Goal: Task Accomplishment & Management: Manage account settings

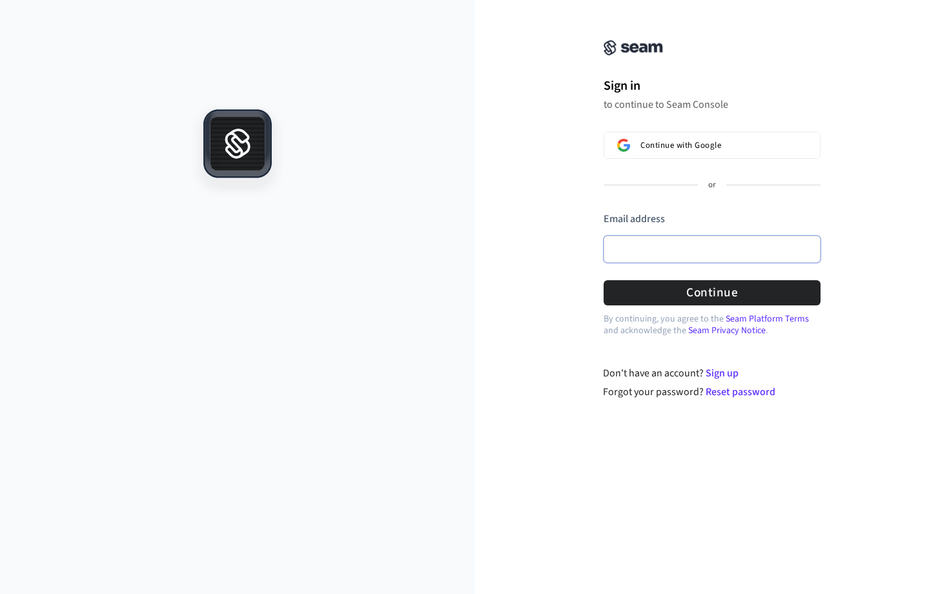
click at [657, 261] on input "Email address" at bounding box center [712, 249] width 217 height 27
click at [709, 290] on button "Continue" at bounding box center [712, 292] width 217 height 25
type input "**********"
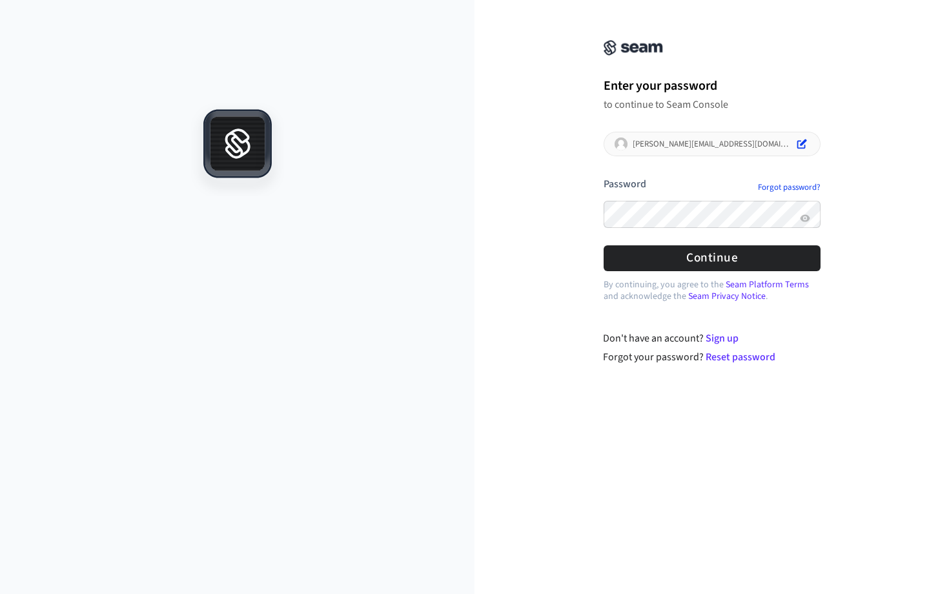
click at [604, 177] on button "submit" at bounding box center [604, 177] width 0 height 0
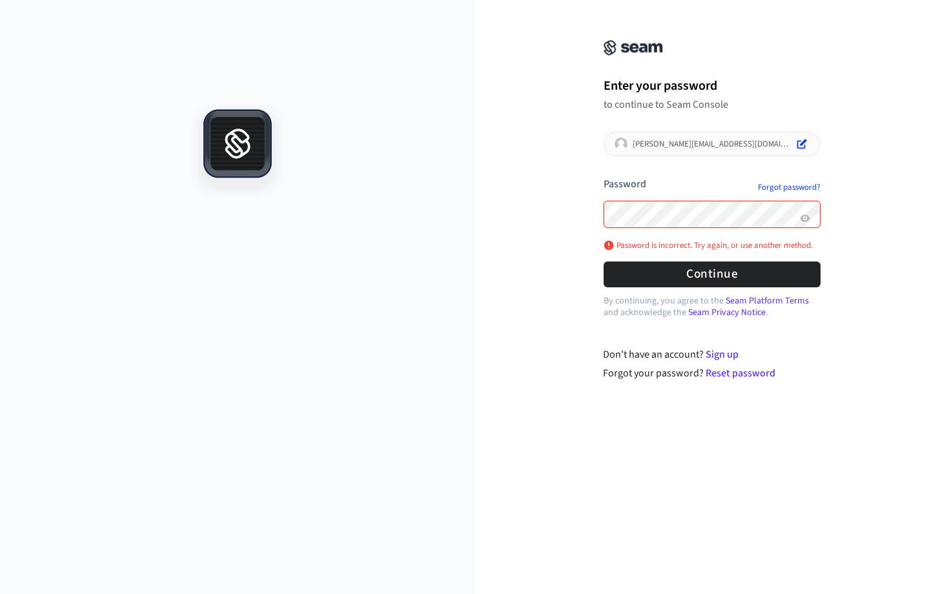
click at [534, 207] on div "**********" at bounding box center [711, 197] width 474 height 365
click at [554, 216] on div "**********" at bounding box center [711, 197] width 474 height 365
click at [604, 177] on button "submit" at bounding box center [604, 177] width 0 height 0
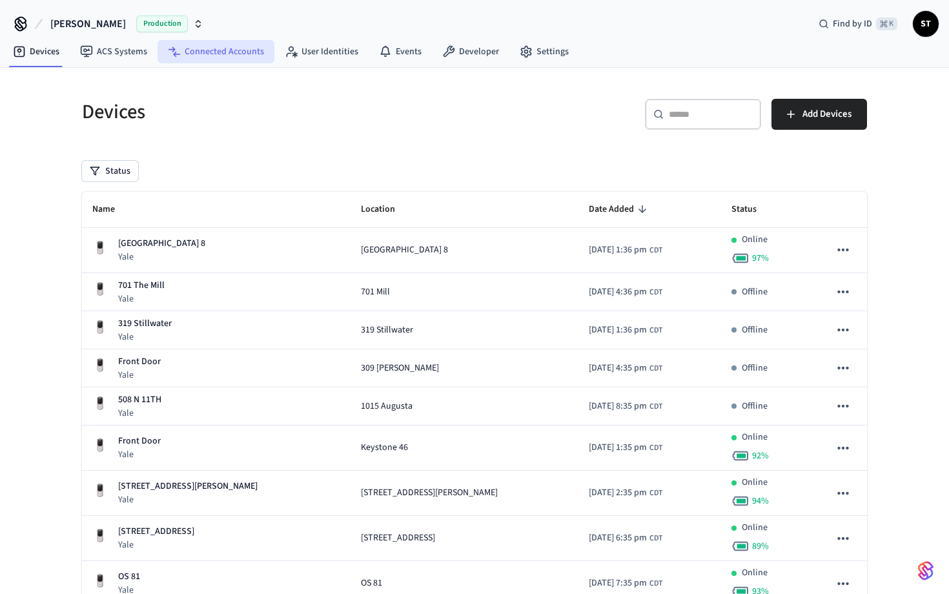
click at [208, 57] on link "Connected Accounts" at bounding box center [216, 51] width 117 height 23
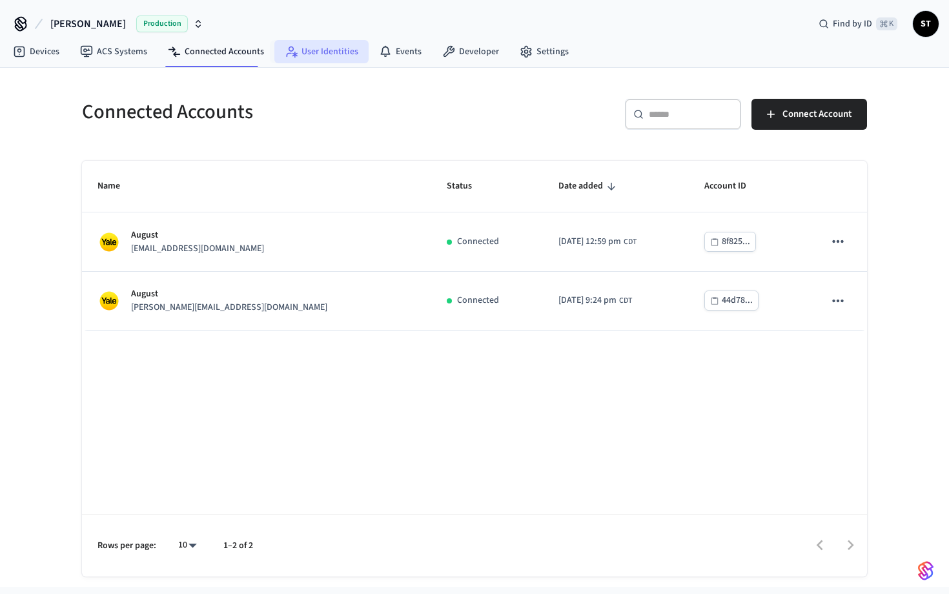
click at [329, 52] on link "User Identities" at bounding box center [321, 51] width 94 height 23
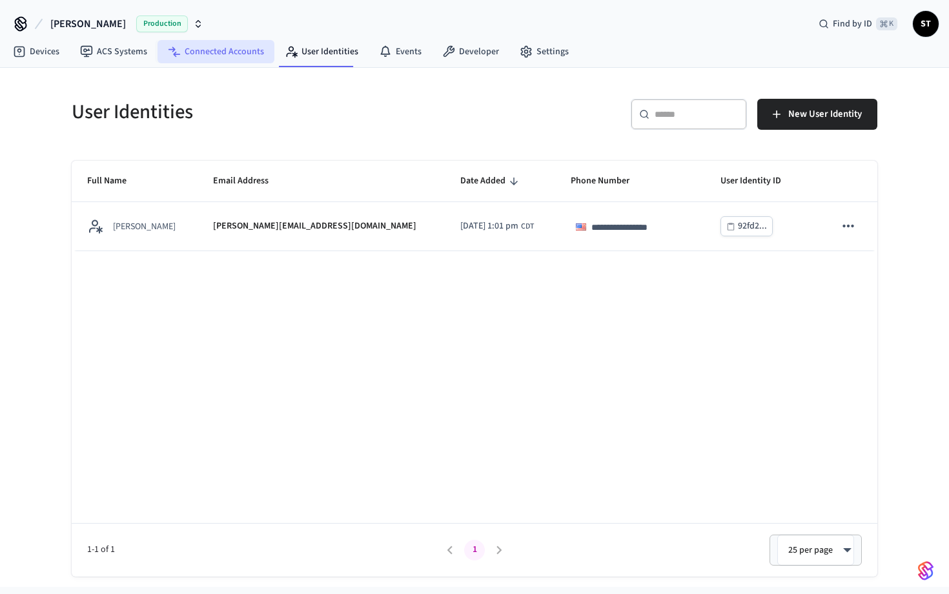
click at [229, 54] on link "Connected Accounts" at bounding box center [216, 51] width 117 height 23
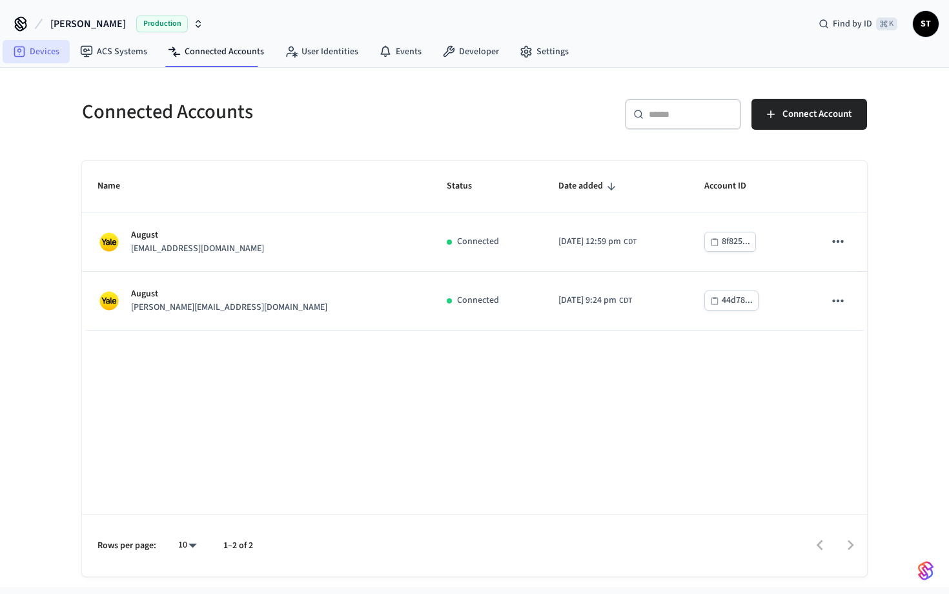
click at [37, 48] on link "Devices" at bounding box center [36, 51] width 67 height 23
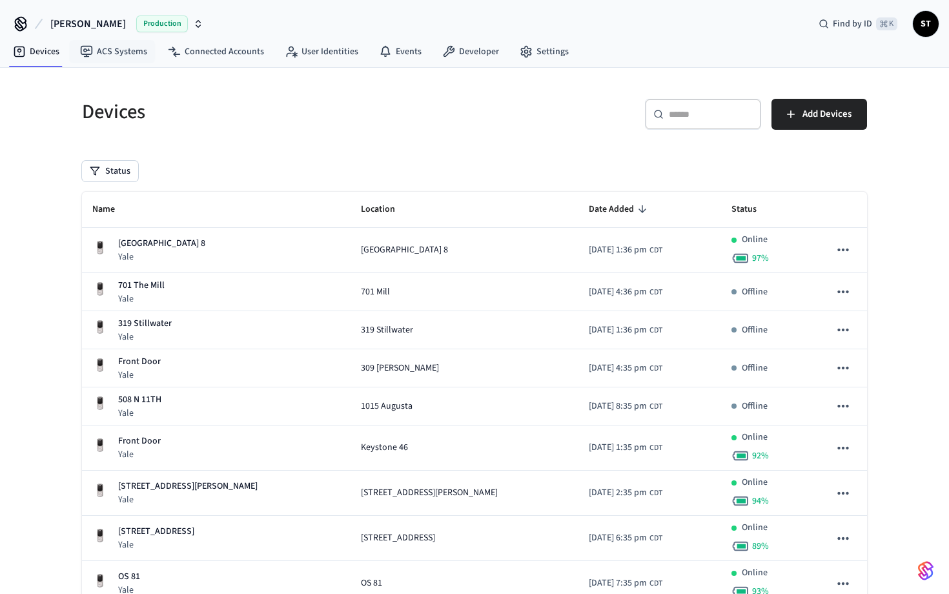
click at [136, 22] on span "Production" at bounding box center [162, 23] width 52 height 17
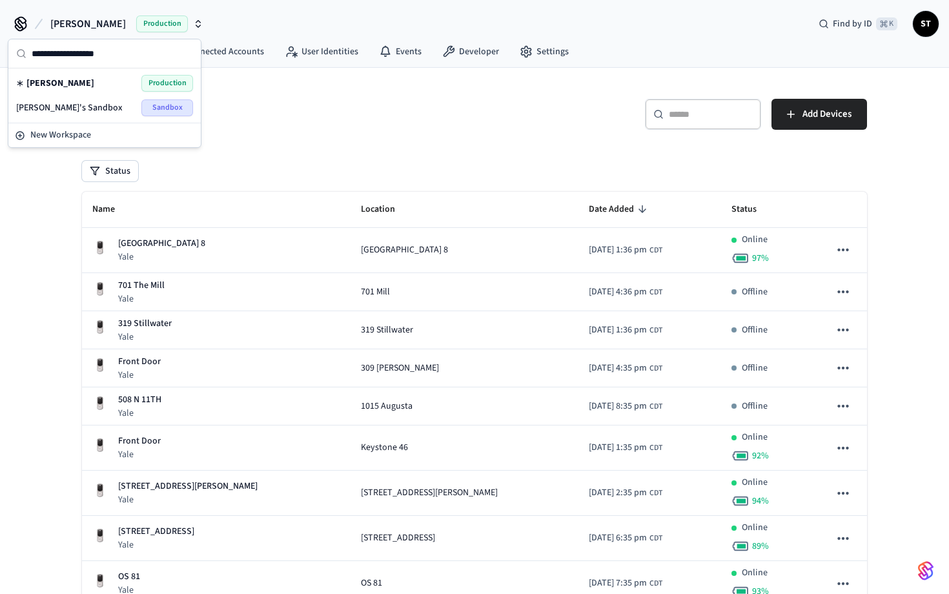
click at [265, 105] on h5 "Devices" at bounding box center [274, 112] width 385 height 26
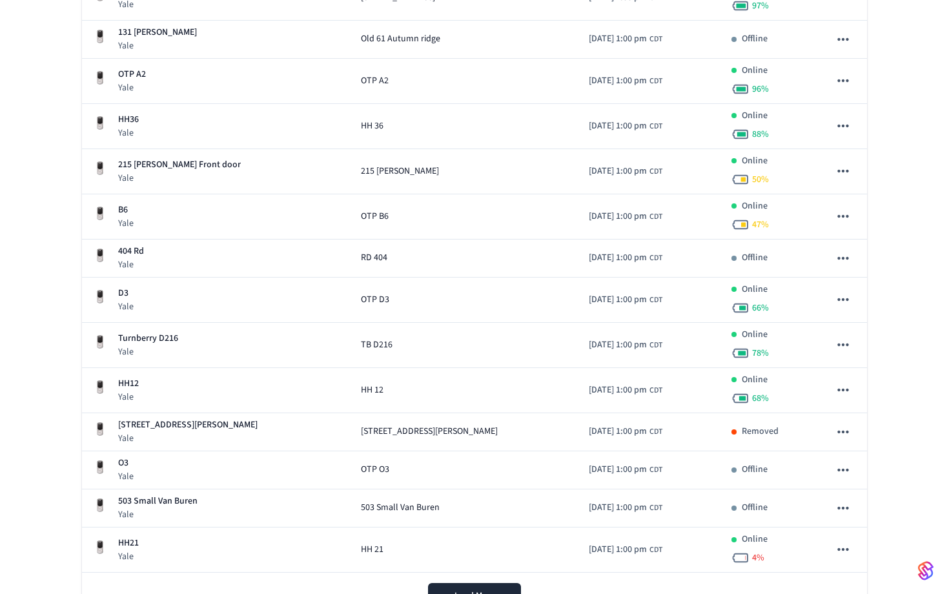
scroll to position [3973, 0]
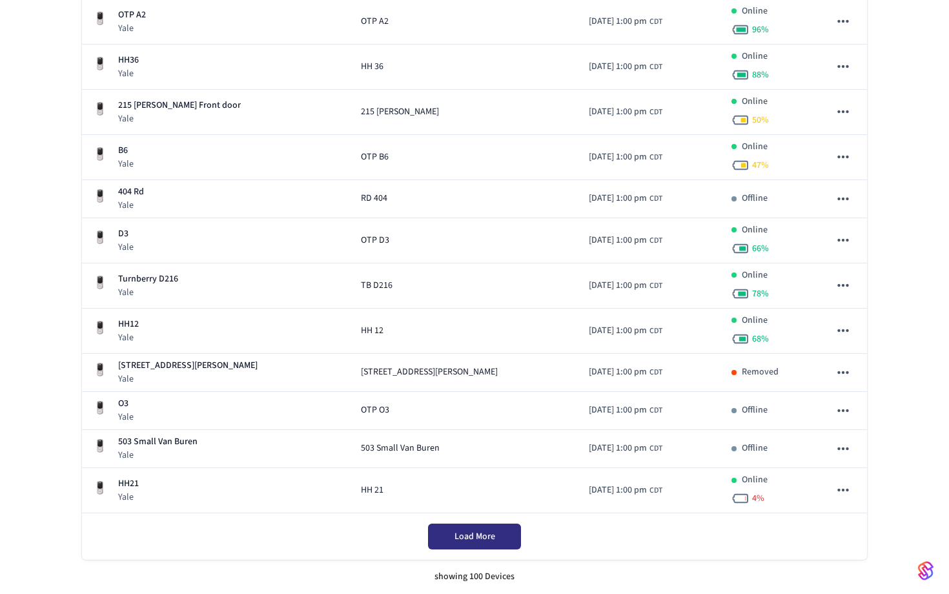
click at [484, 539] on span "Load More" at bounding box center [474, 536] width 41 height 13
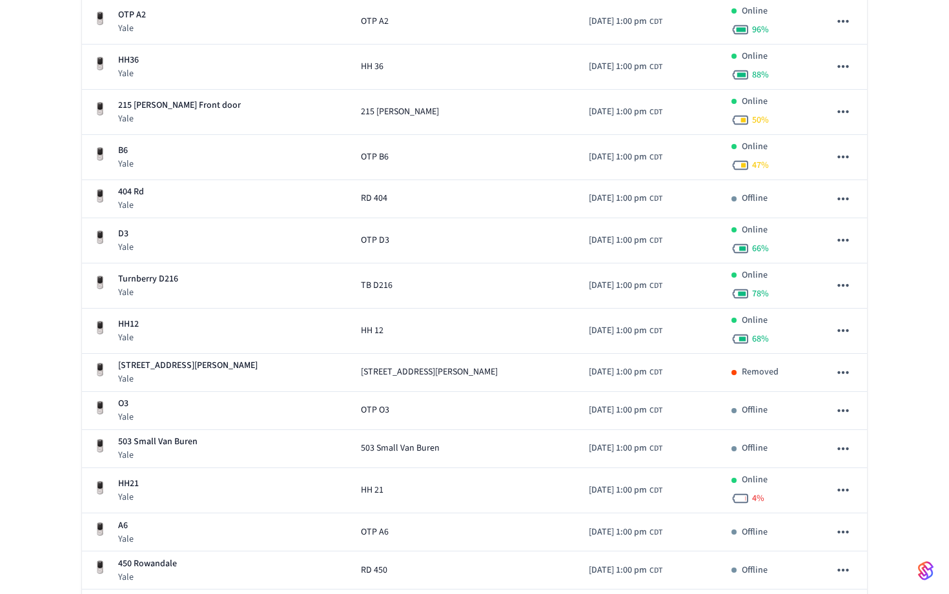
scroll to position [4806, 0]
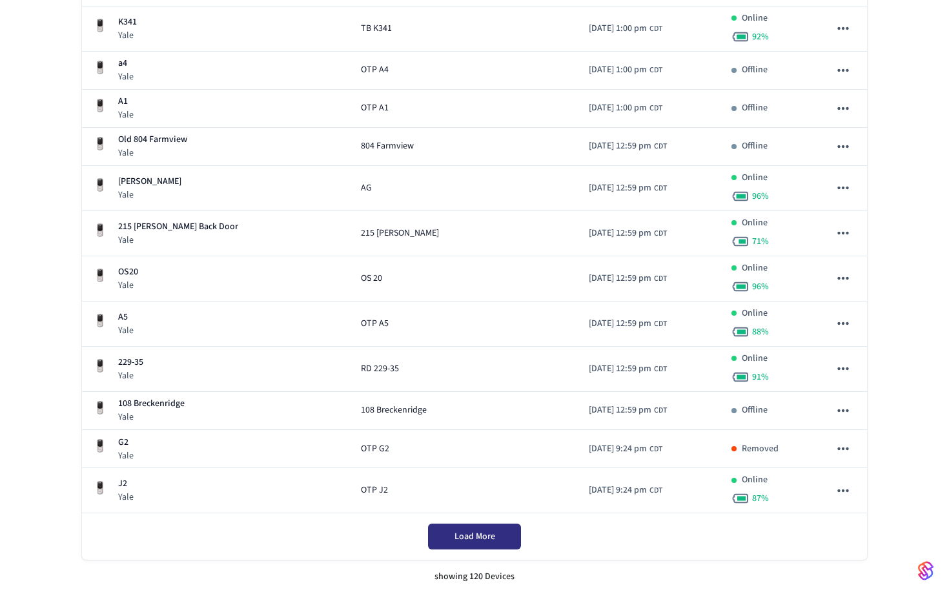
click at [484, 539] on span "Load More" at bounding box center [474, 536] width 41 height 13
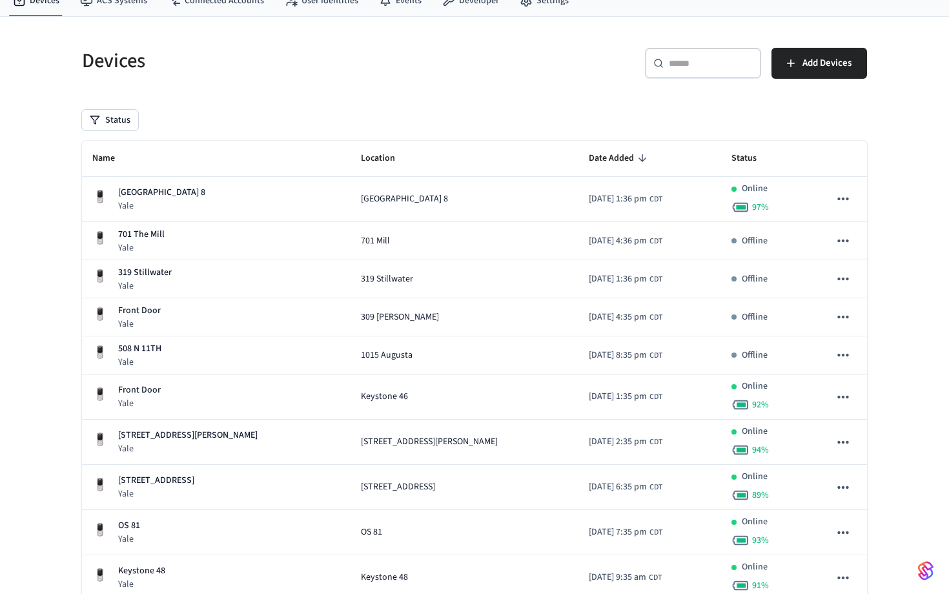
scroll to position [0, 0]
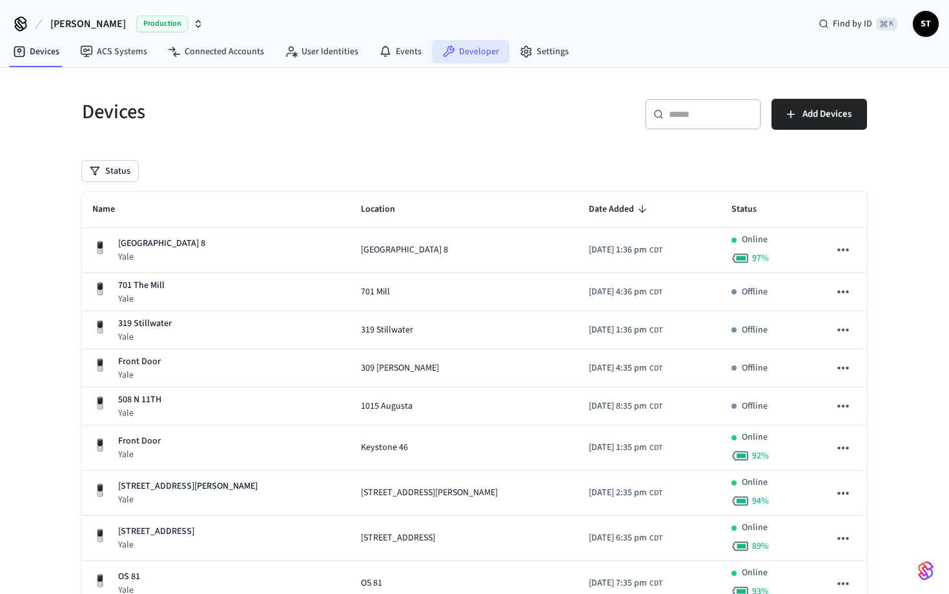
click at [467, 50] on link "Developer" at bounding box center [470, 51] width 77 height 23
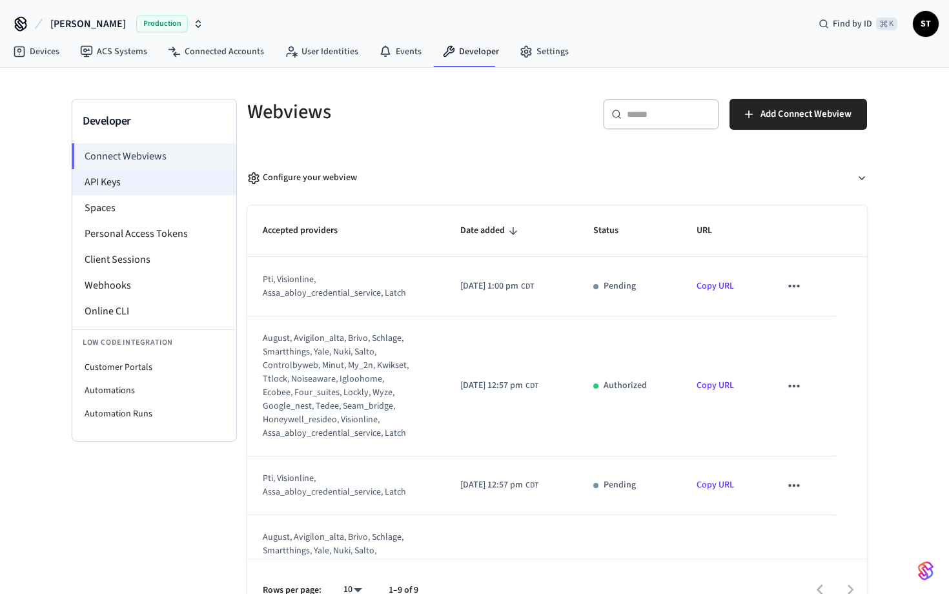
click at [130, 183] on li "API Keys" at bounding box center [154, 182] width 164 height 26
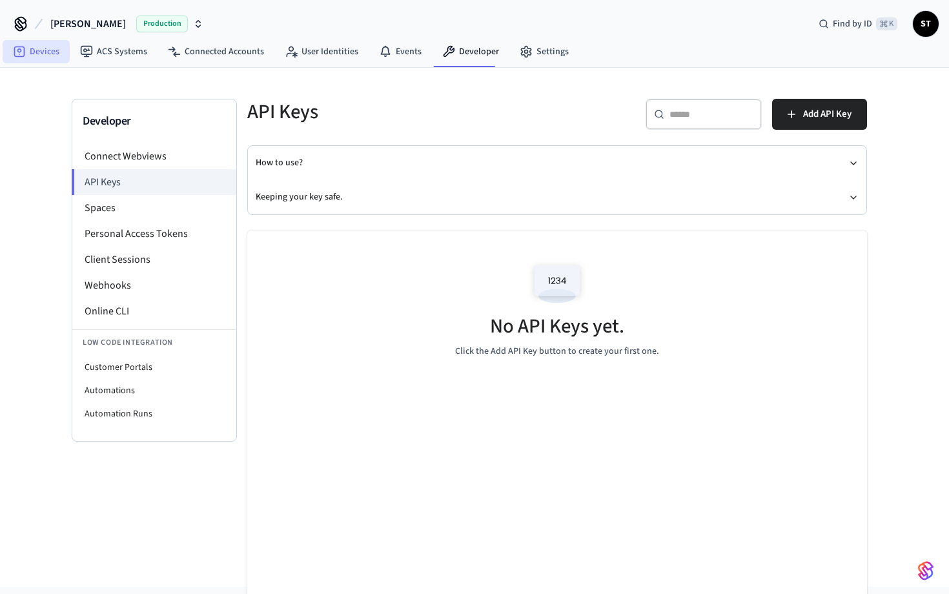
click at [40, 48] on link "Devices" at bounding box center [36, 51] width 67 height 23
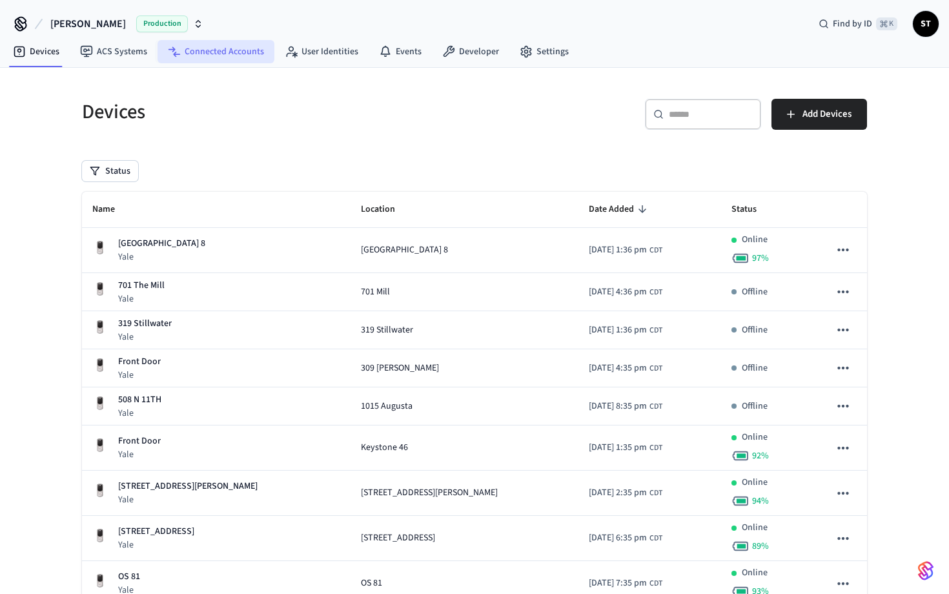
click at [227, 57] on link "Connected Accounts" at bounding box center [216, 51] width 117 height 23
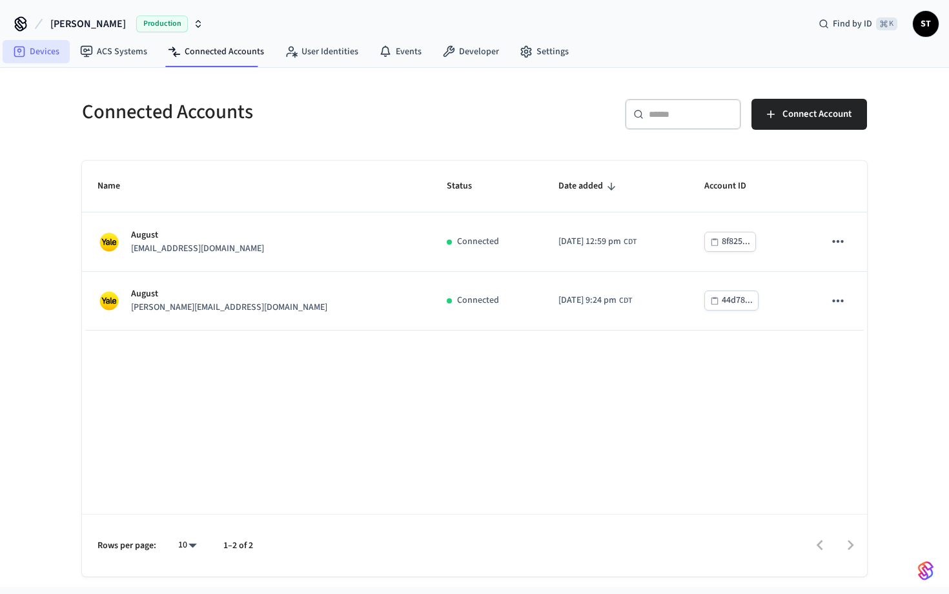
click at [26, 51] on link "Devices" at bounding box center [36, 51] width 67 height 23
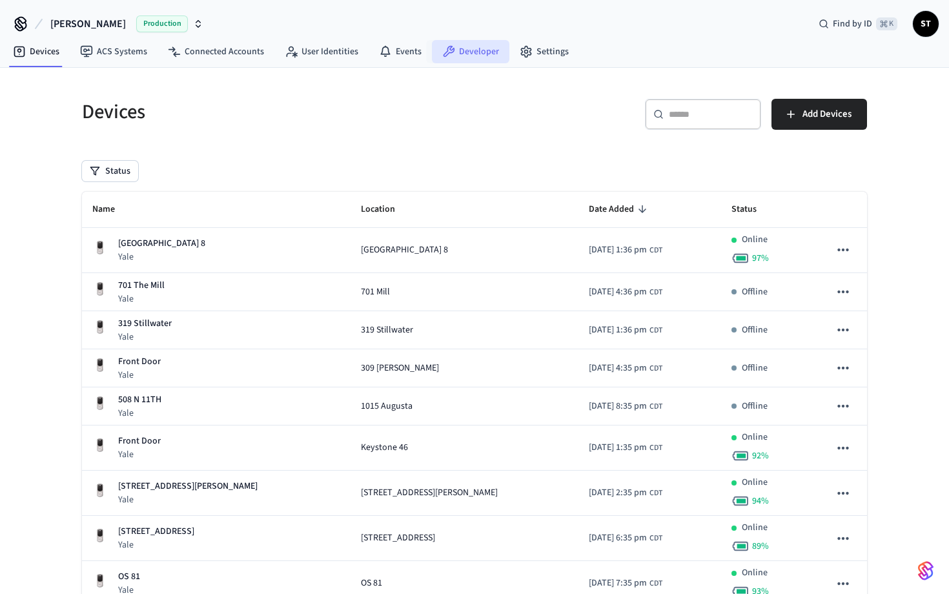
click at [491, 54] on link "Developer" at bounding box center [470, 51] width 77 height 23
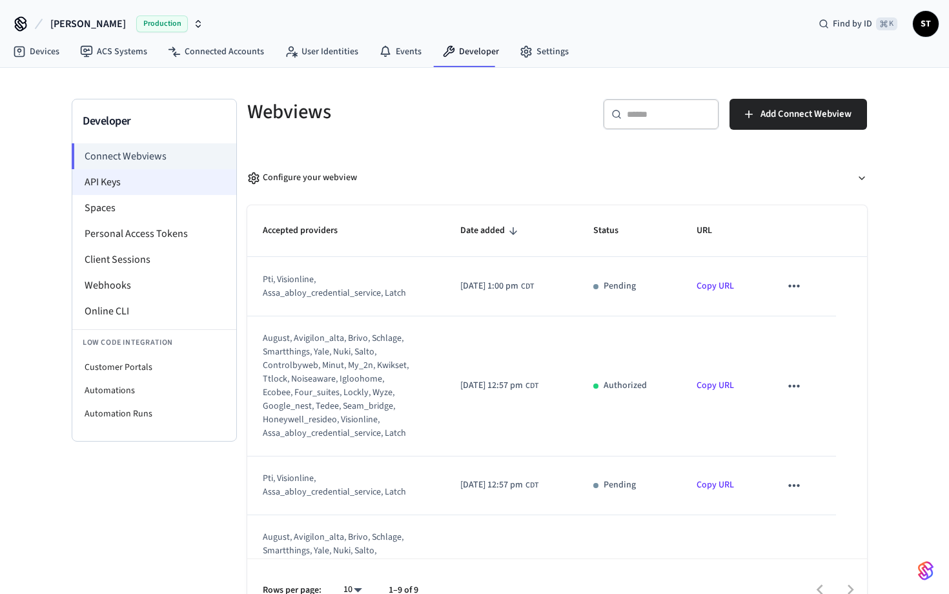
click at [141, 191] on li "API Keys" at bounding box center [154, 182] width 164 height 26
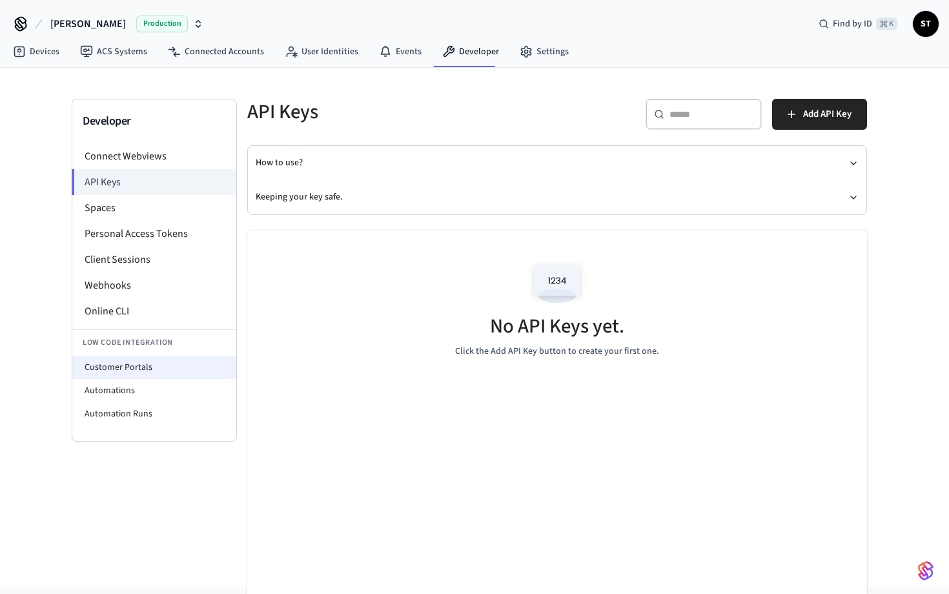
click at [183, 375] on li "Customer Portals" at bounding box center [154, 367] width 164 height 23
select select "**********"
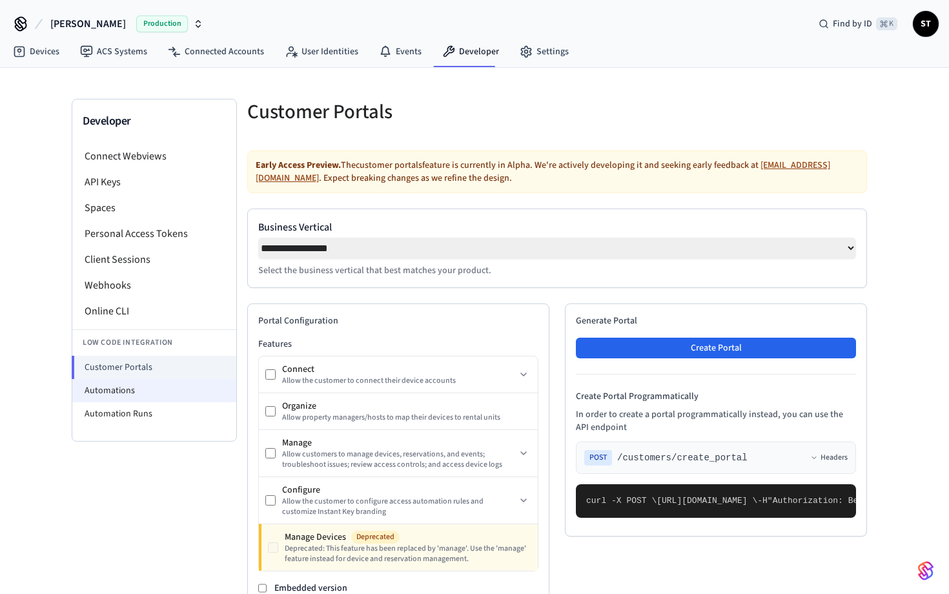
click at [174, 386] on li "Automations" at bounding box center [154, 390] width 164 height 23
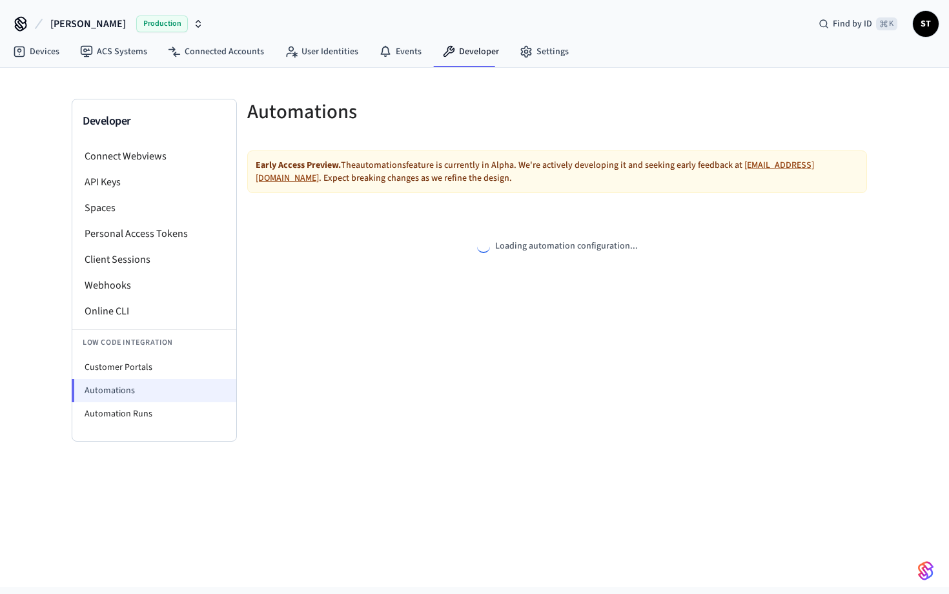
select select "**********"
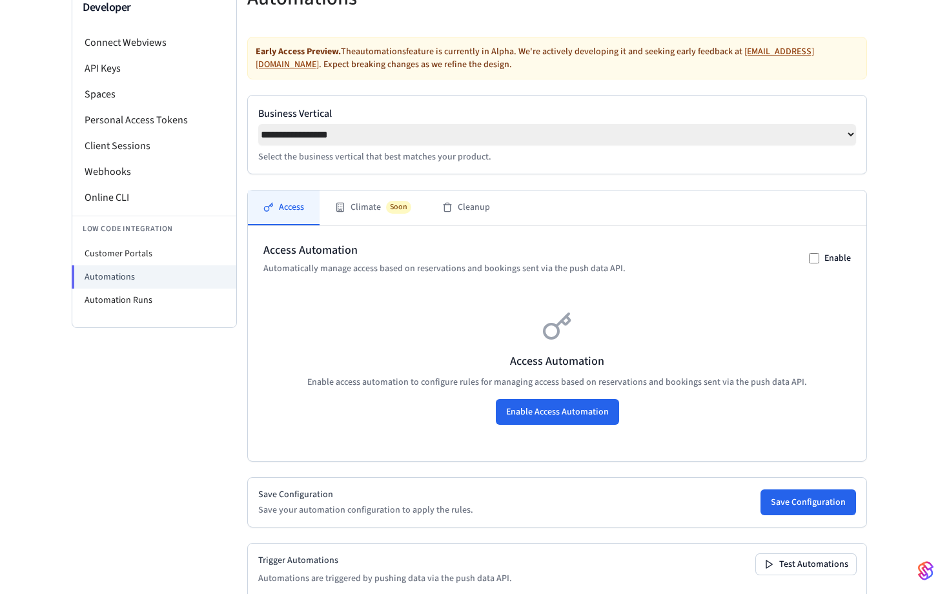
scroll to position [112, 0]
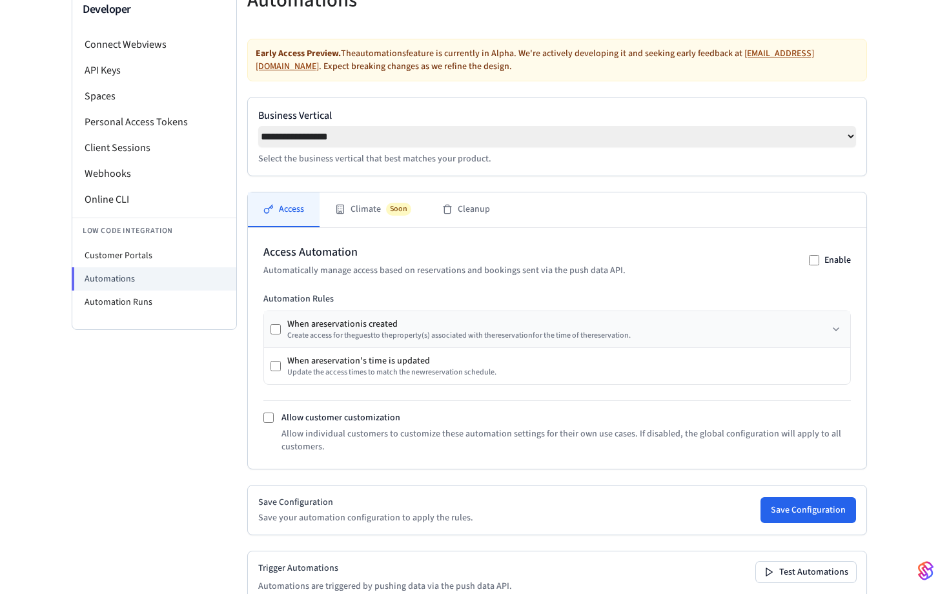
click at [375, 341] on div "Create access for the guest to the property (s) associated with the reservation…" at bounding box center [458, 335] width 343 height 10
click at [325, 325] on div "When a reservation is created" at bounding box center [458, 324] width 343 height 13
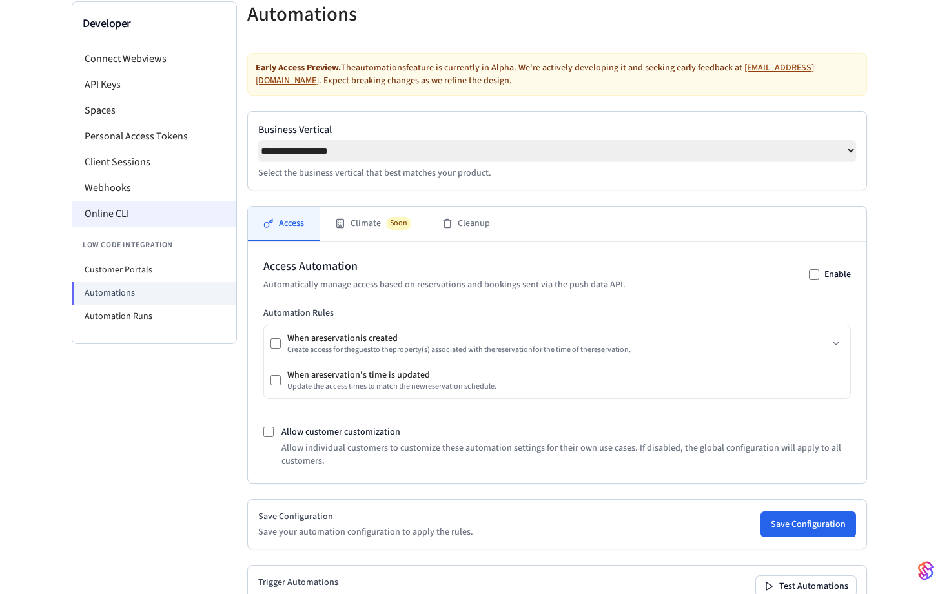
scroll to position [86, 0]
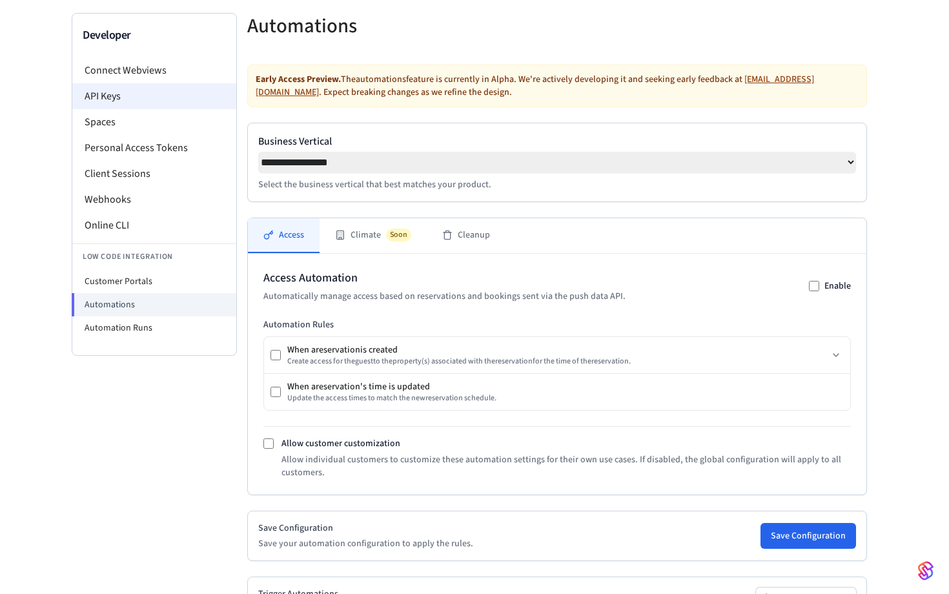
click at [139, 90] on li "API Keys" at bounding box center [154, 96] width 164 height 26
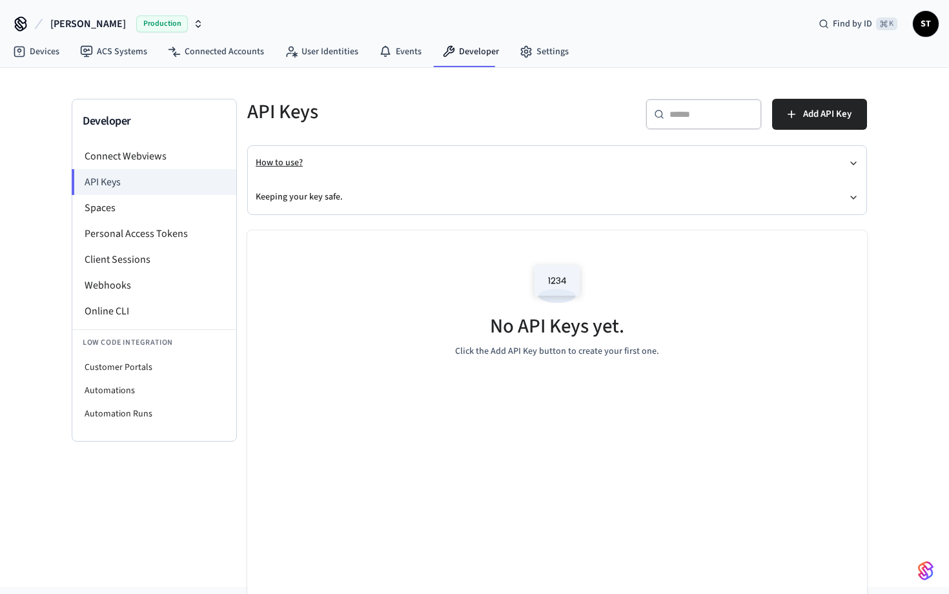
click at [292, 161] on button "How to use?" at bounding box center [557, 163] width 603 height 34
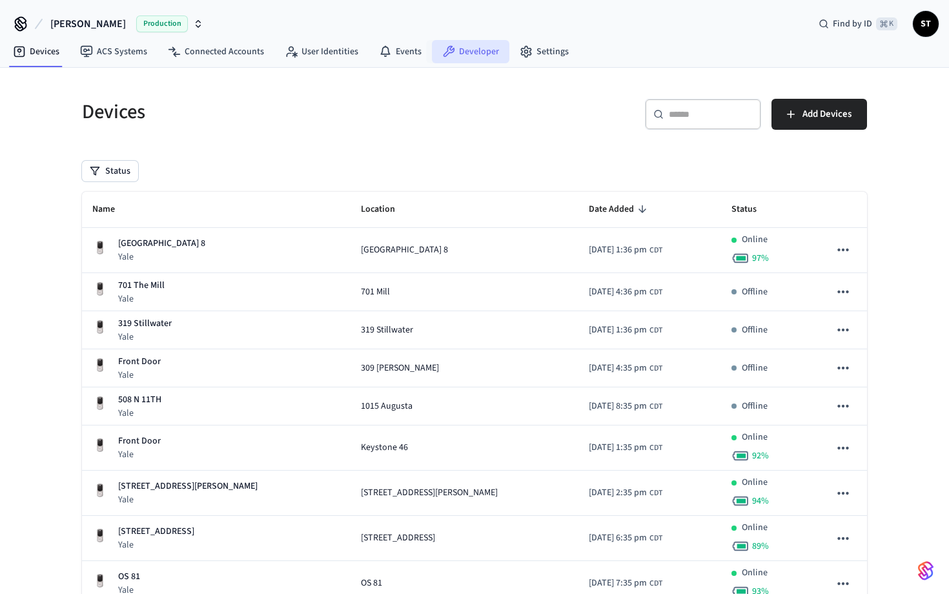
click at [483, 49] on link "Developer" at bounding box center [470, 51] width 77 height 23
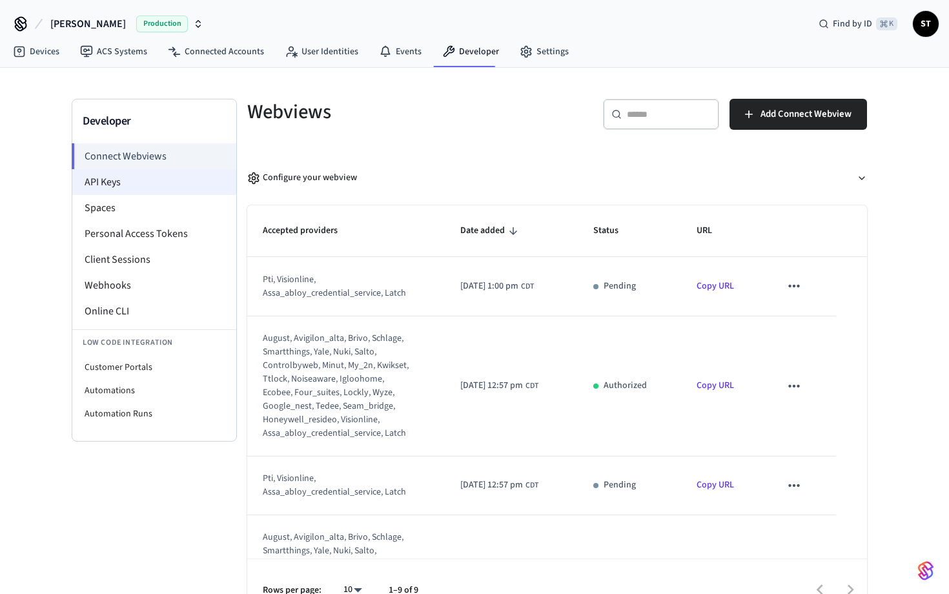
click at [161, 189] on li "API Keys" at bounding box center [154, 182] width 164 height 26
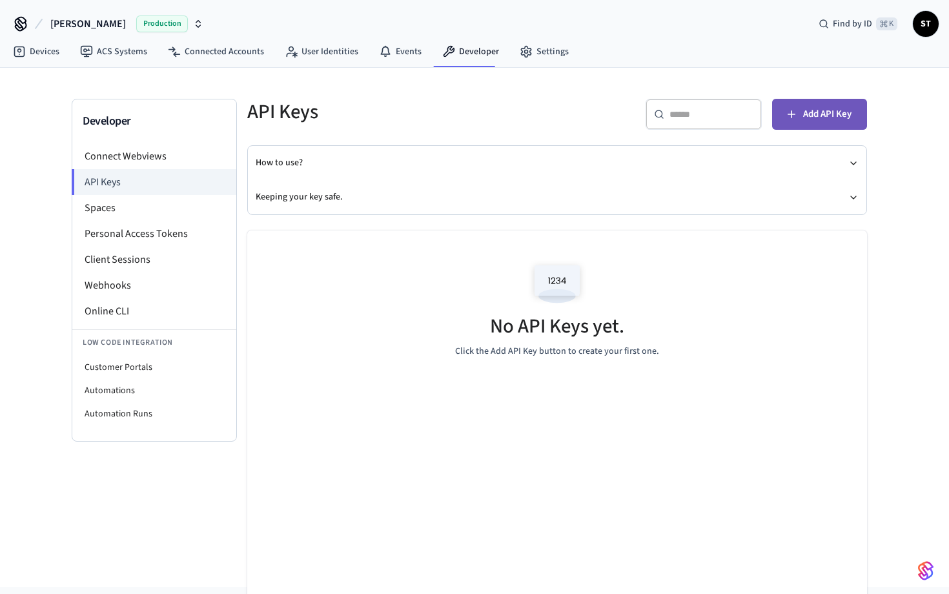
click at [814, 106] on span "Add API Key" at bounding box center [827, 114] width 48 height 17
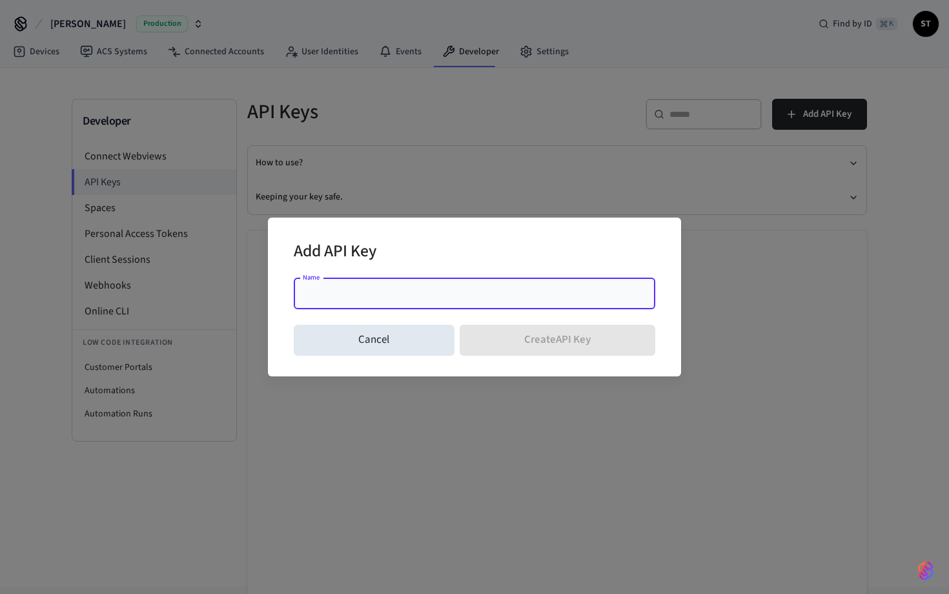
click at [342, 296] on input "Name" at bounding box center [474, 293] width 346 height 13
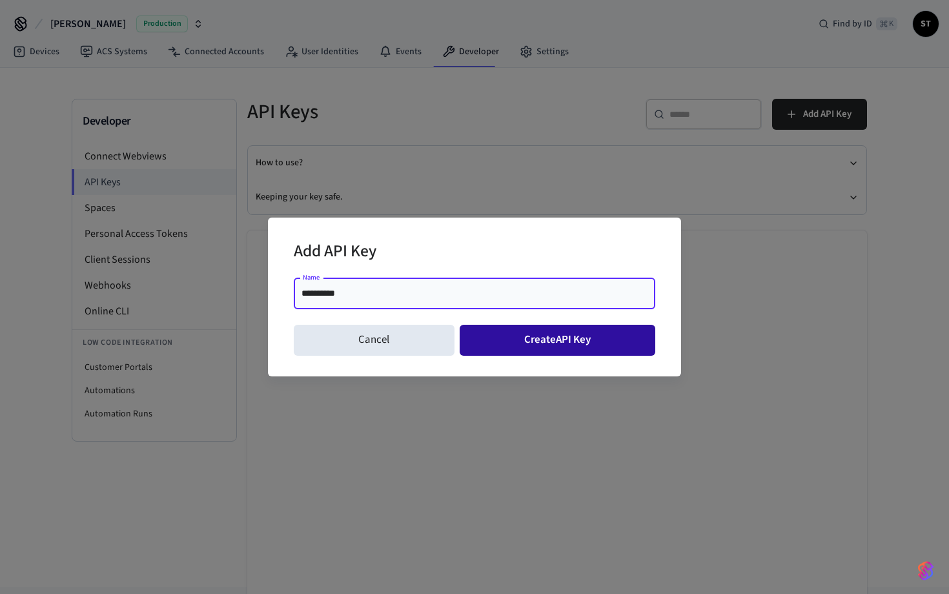
type input "**********"
click at [560, 343] on button "Create API Key" at bounding box center [558, 340] width 196 height 31
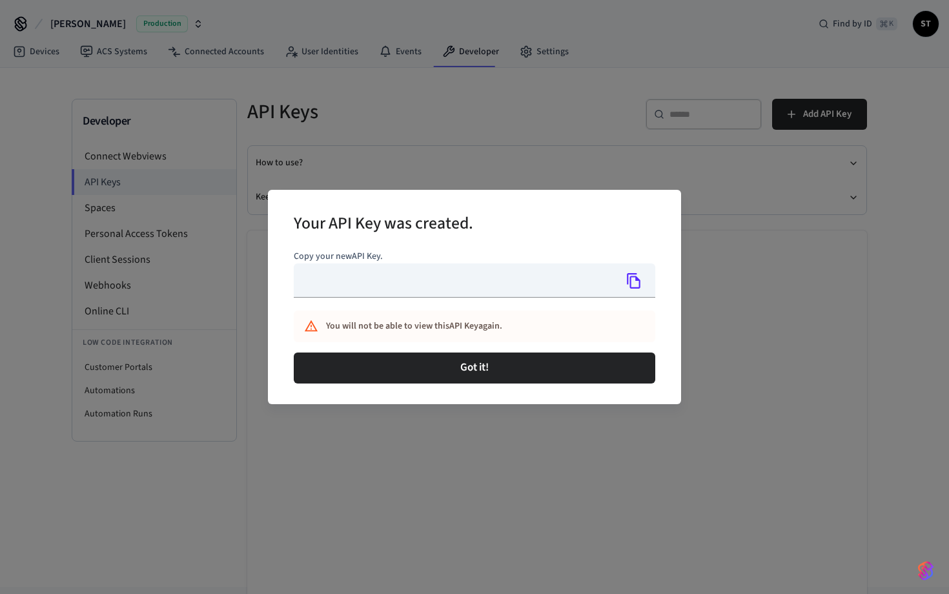
type input "**********"
click at [637, 283] on icon "Copy" at bounding box center [633, 280] width 17 height 17
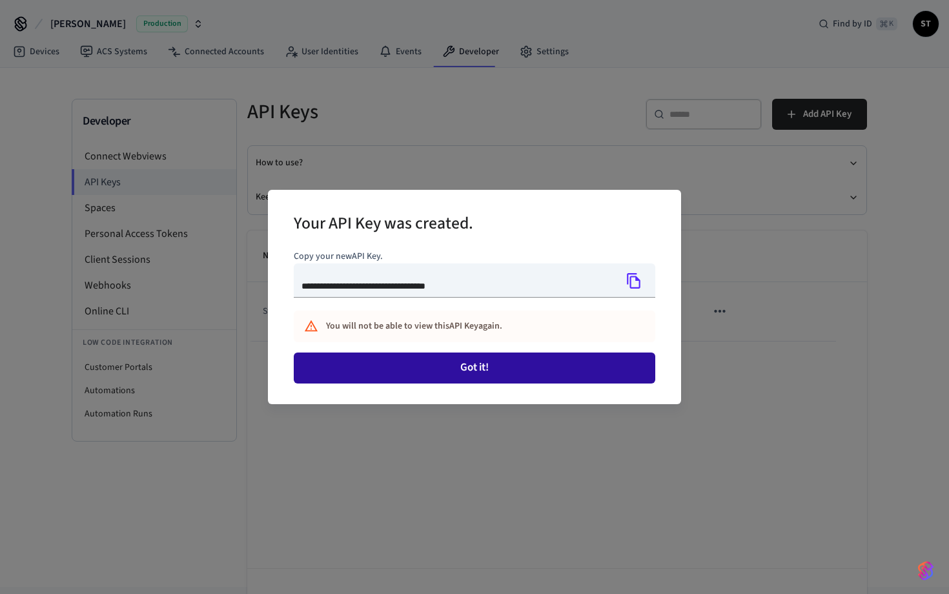
click at [478, 372] on button "Got it!" at bounding box center [474, 367] width 361 height 31
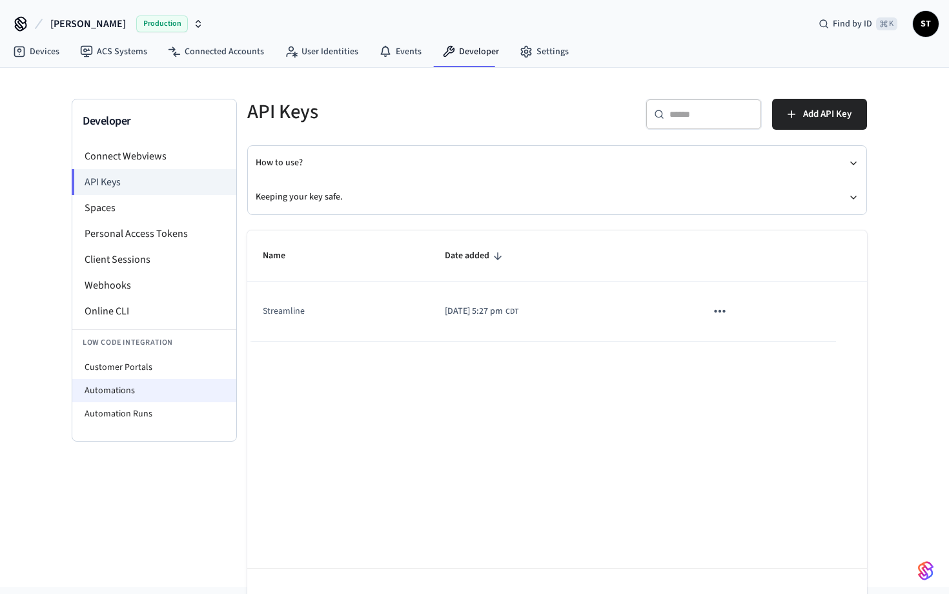
click at [156, 391] on li "Automations" at bounding box center [154, 390] width 164 height 23
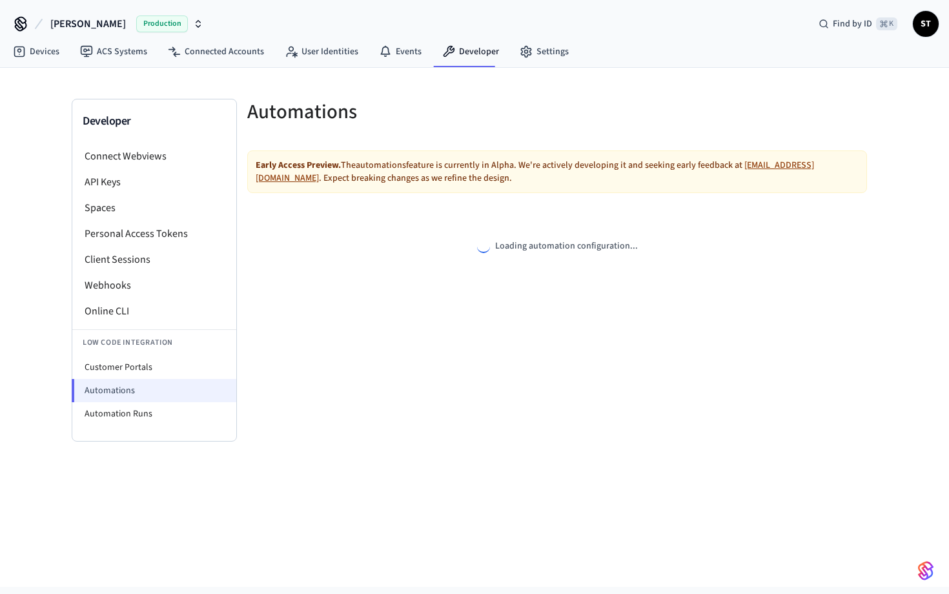
select select "**********"
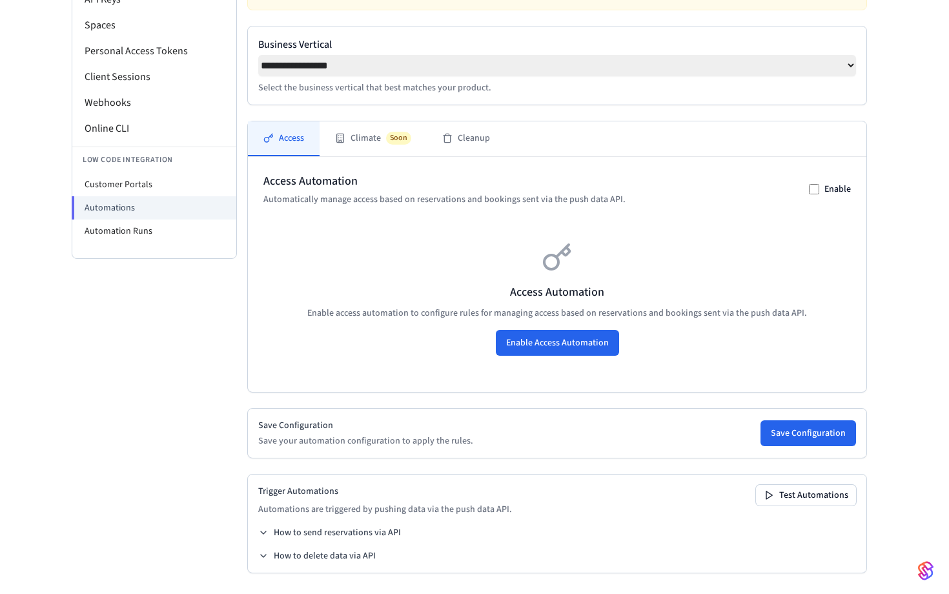
scroll to position [188, 0]
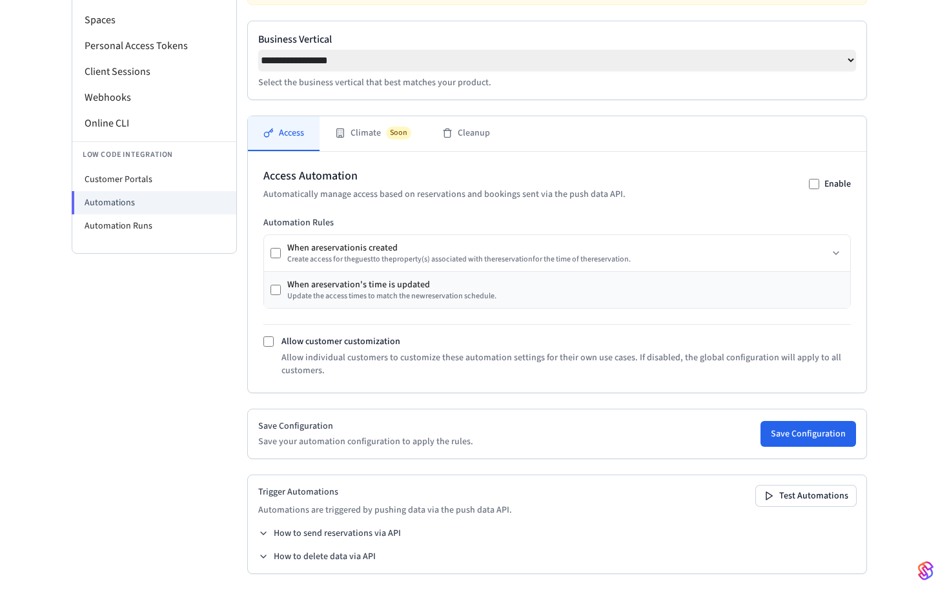
click at [318, 300] on div "Update the access times to match the new reservation schedule." at bounding box center [391, 296] width 209 height 10
click at [281, 301] on div "When a reservation 's time is updated Update the access times to match the new …" at bounding box center [383, 289] width 226 height 23
click at [270, 296] on div "When a reservation 's time is updated Update the access times to match the new …" at bounding box center [557, 290] width 586 height 36
click at [798, 440] on button "Save Configuration" at bounding box center [808, 433] width 96 height 26
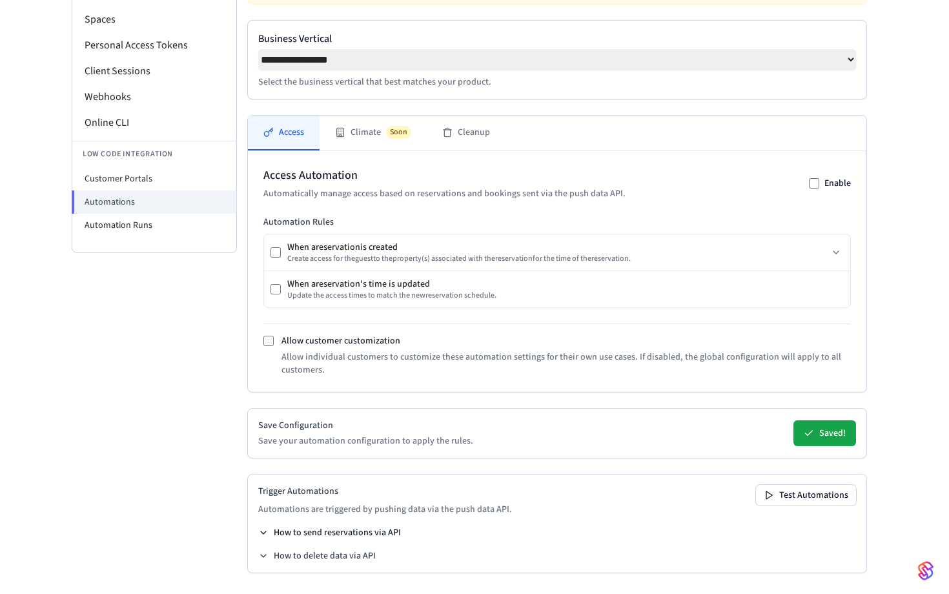
click at [352, 531] on button "How to send reservations via API" at bounding box center [329, 532] width 143 height 13
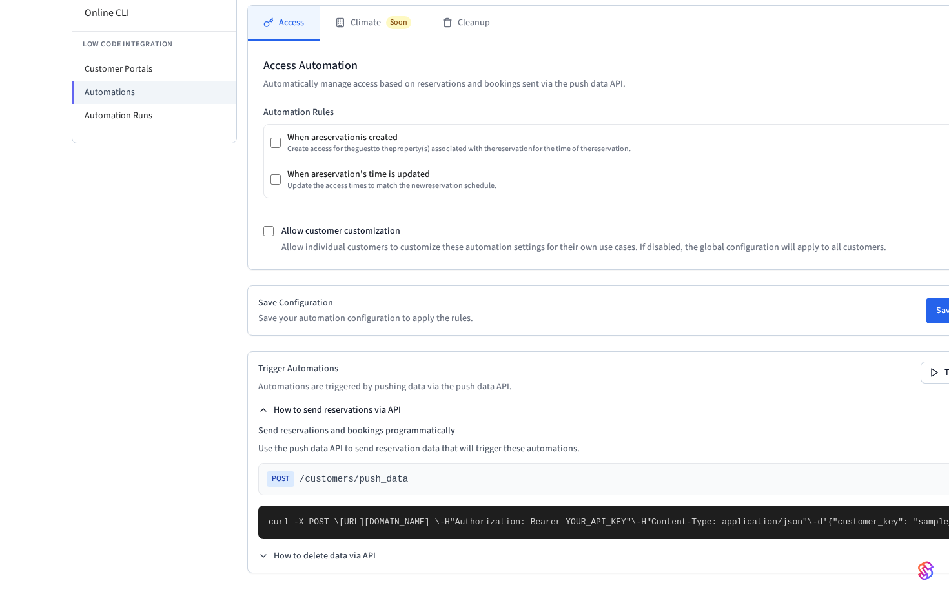
scroll to position [593, 0]
click at [329, 560] on button "How to delete data via API" at bounding box center [316, 555] width 117 height 13
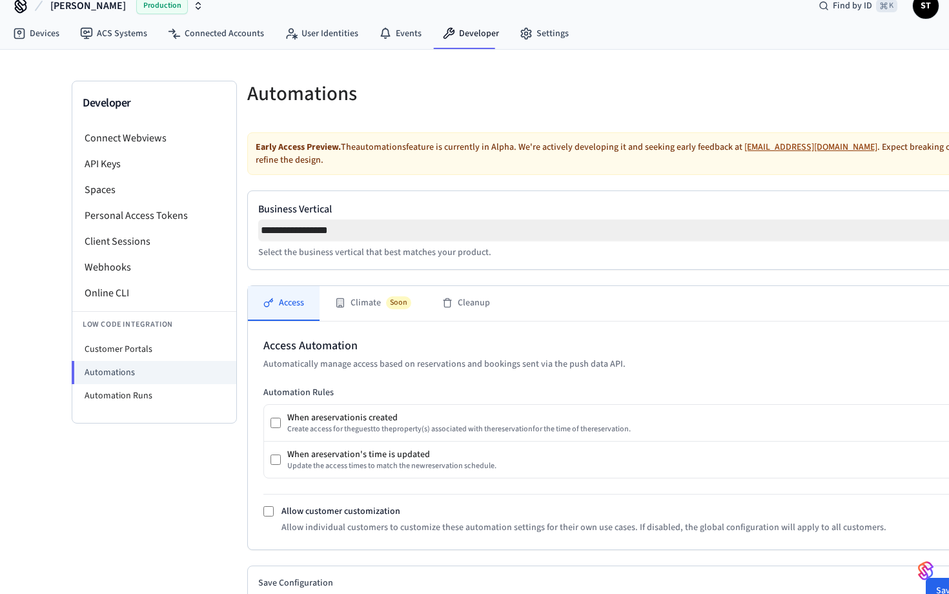
scroll to position [16, 0]
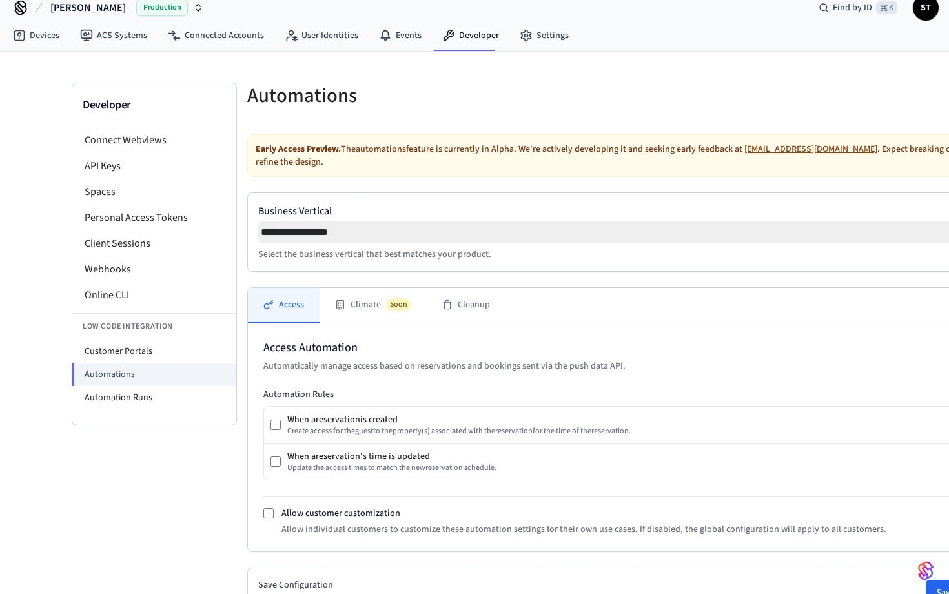
click at [310, 260] on p "Select the business vertical that best matches your product." at bounding box center [639, 254] width 763 height 13
click at [128, 398] on li "Automation Runs" at bounding box center [154, 397] width 164 height 23
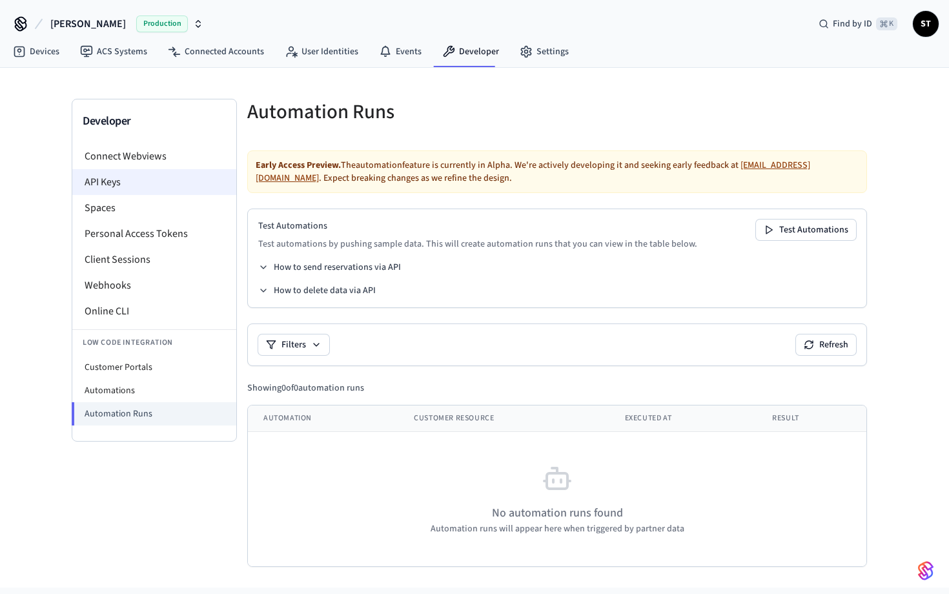
click at [114, 176] on li "API Keys" at bounding box center [154, 182] width 164 height 26
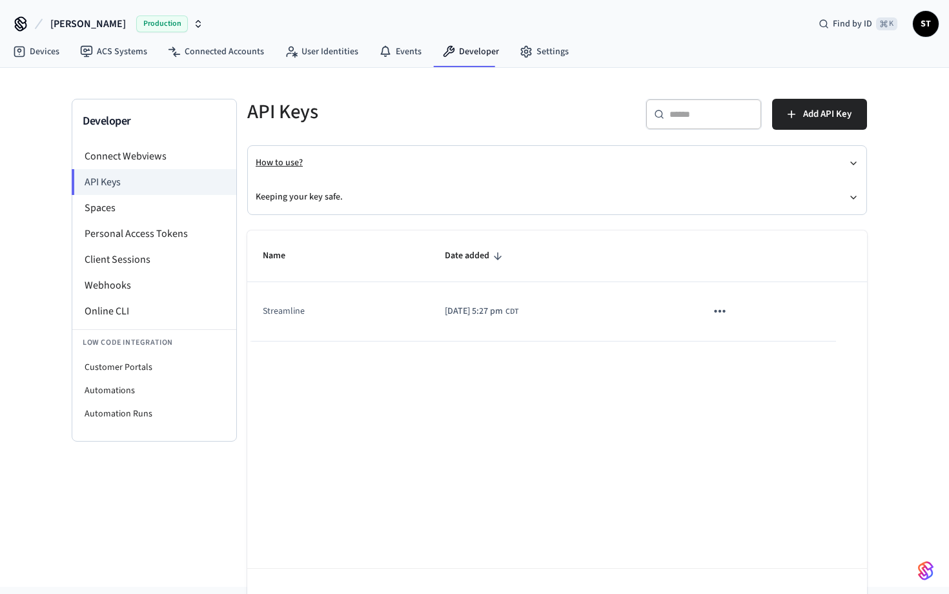
click at [300, 170] on button "How to use?" at bounding box center [557, 163] width 603 height 34
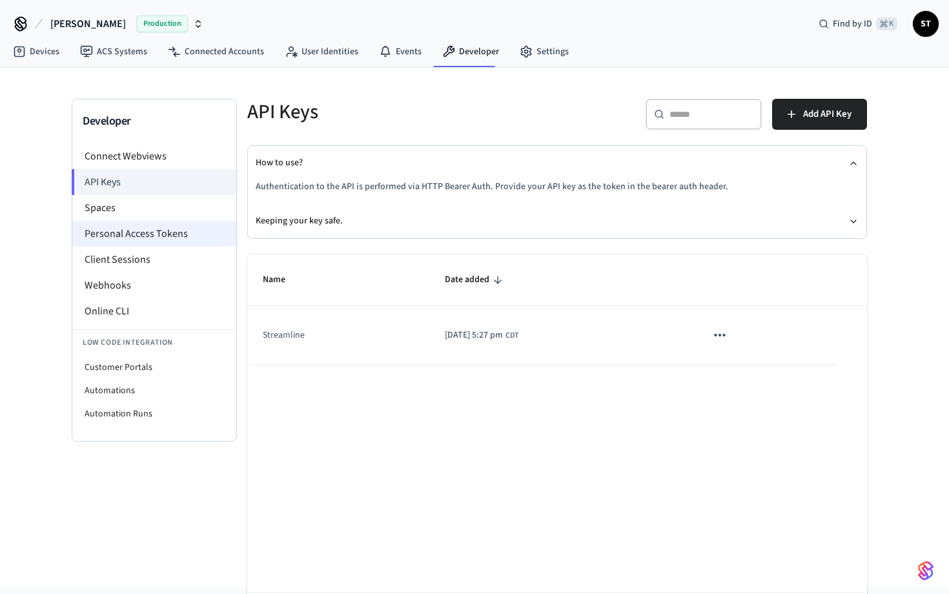
click at [178, 236] on li "Personal Access Tokens" at bounding box center [154, 234] width 164 height 26
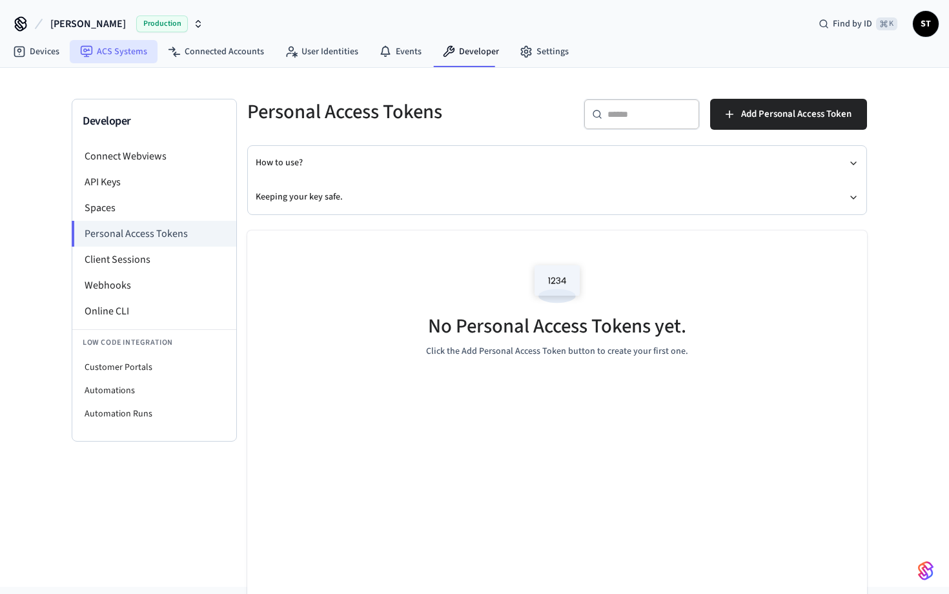
click at [117, 57] on link "ACS Systems" at bounding box center [114, 51] width 88 height 23
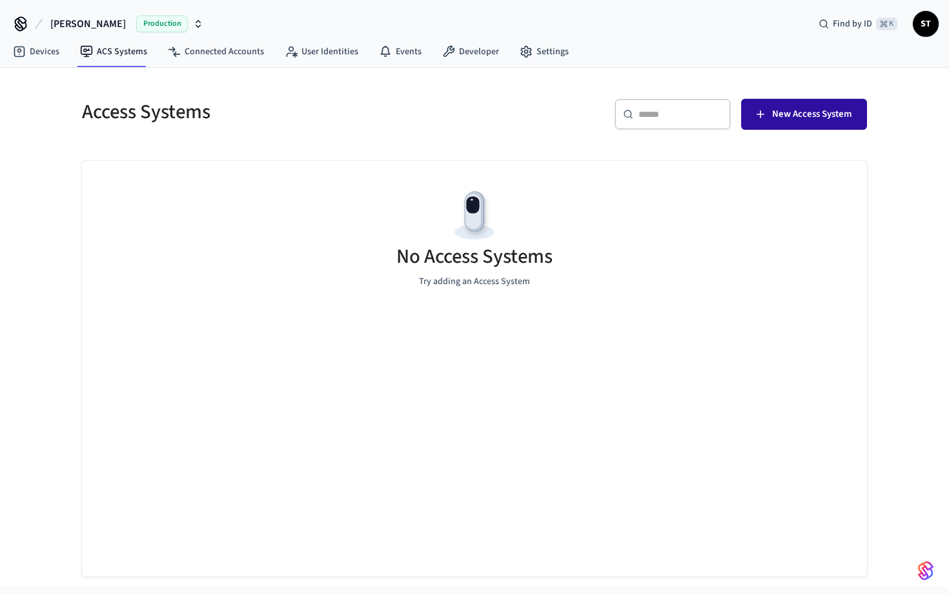
click at [814, 123] on button "New Access System" at bounding box center [804, 114] width 126 height 31
click at [33, 57] on link "Devices" at bounding box center [36, 51] width 67 height 23
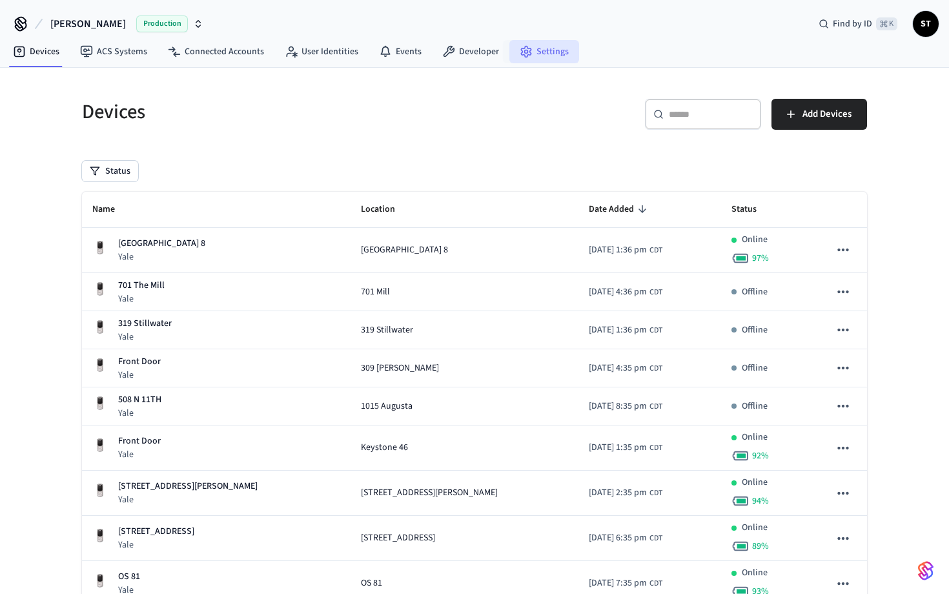
click at [535, 54] on link "Settings" at bounding box center [544, 51] width 70 height 23
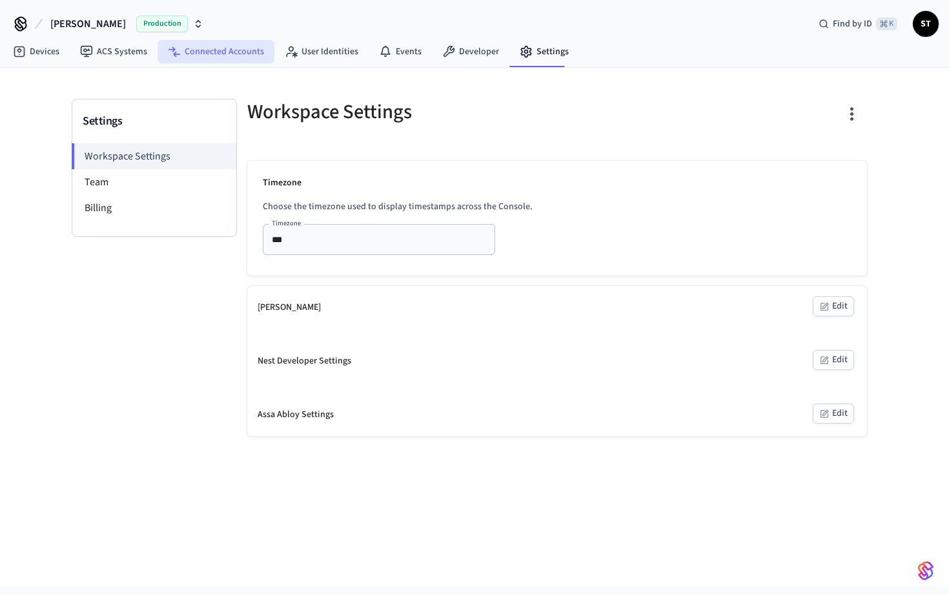
click at [196, 57] on link "Connected Accounts" at bounding box center [216, 51] width 117 height 23
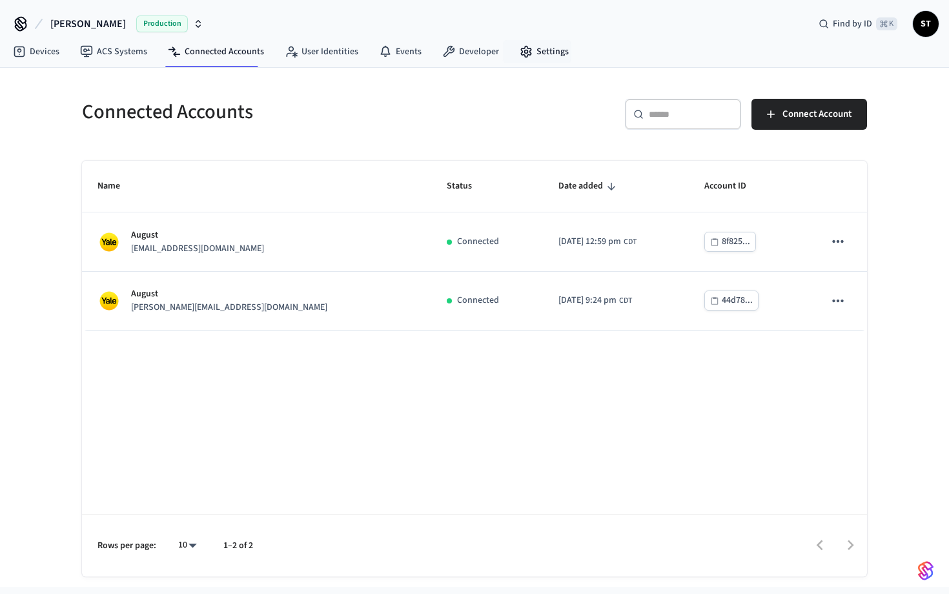
click at [538, 63] on nav "Devices ACS Systems Connected Accounts User Identities Events Developer Settings" at bounding box center [291, 52] width 576 height 30
click at [538, 54] on link "Settings" at bounding box center [544, 51] width 70 height 23
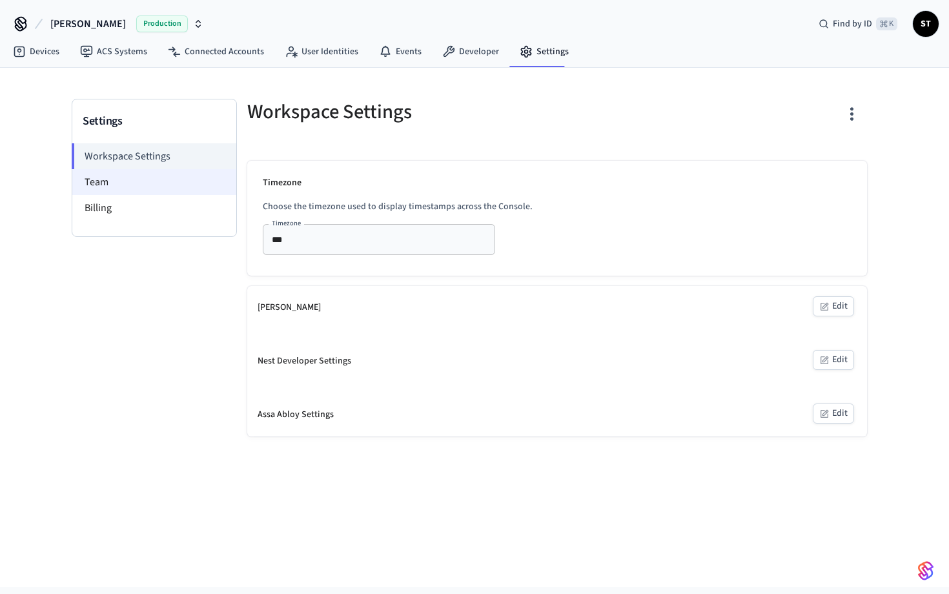
click at [128, 194] on li "Team" at bounding box center [154, 182] width 164 height 26
click at [122, 203] on li "Billing" at bounding box center [154, 208] width 164 height 26
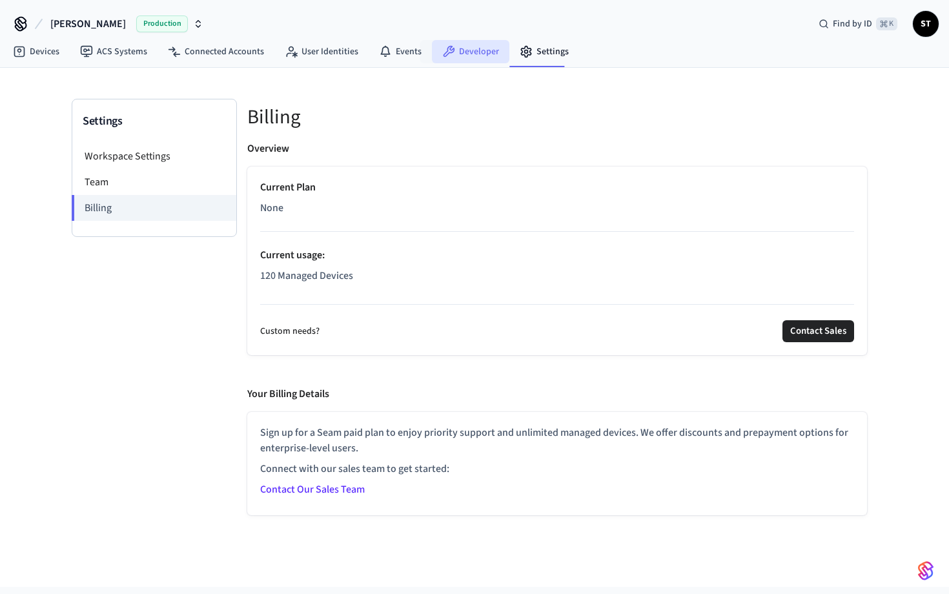
click at [467, 52] on link "Developer" at bounding box center [470, 51] width 77 height 23
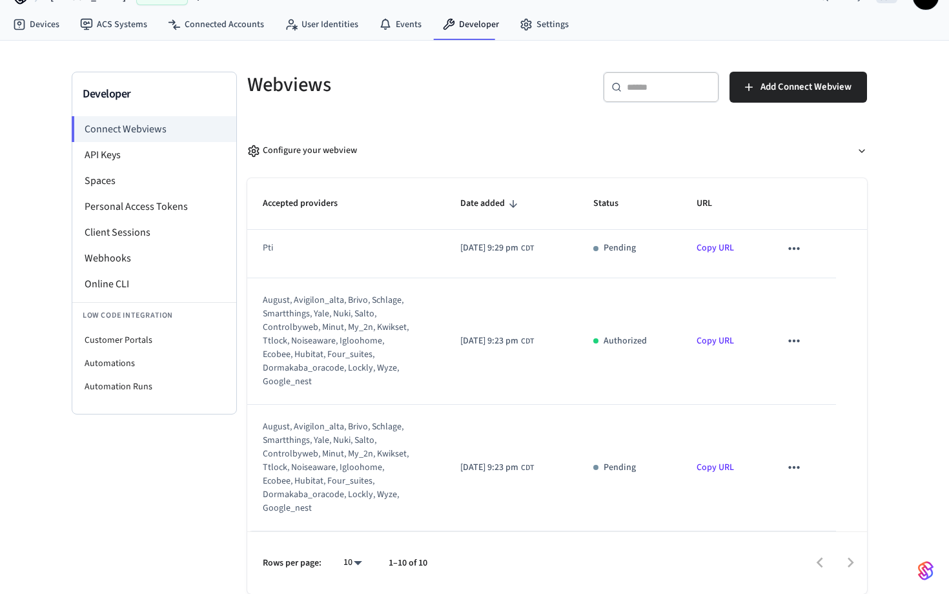
scroll to position [815, 0]
click at [170, 230] on li "Client Sessions" at bounding box center [154, 232] width 164 height 26
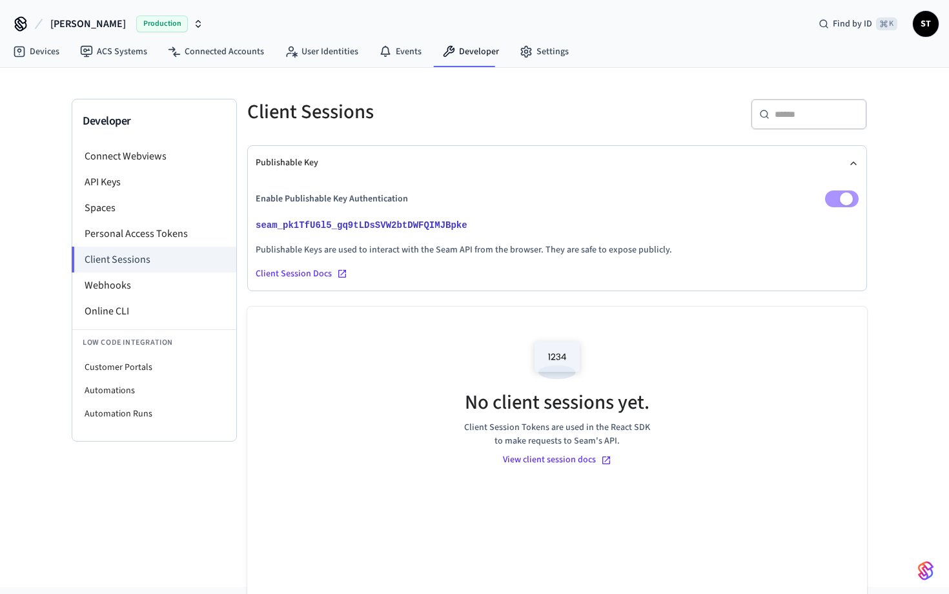
click at [928, 32] on span "ST" at bounding box center [925, 23] width 23 height 23
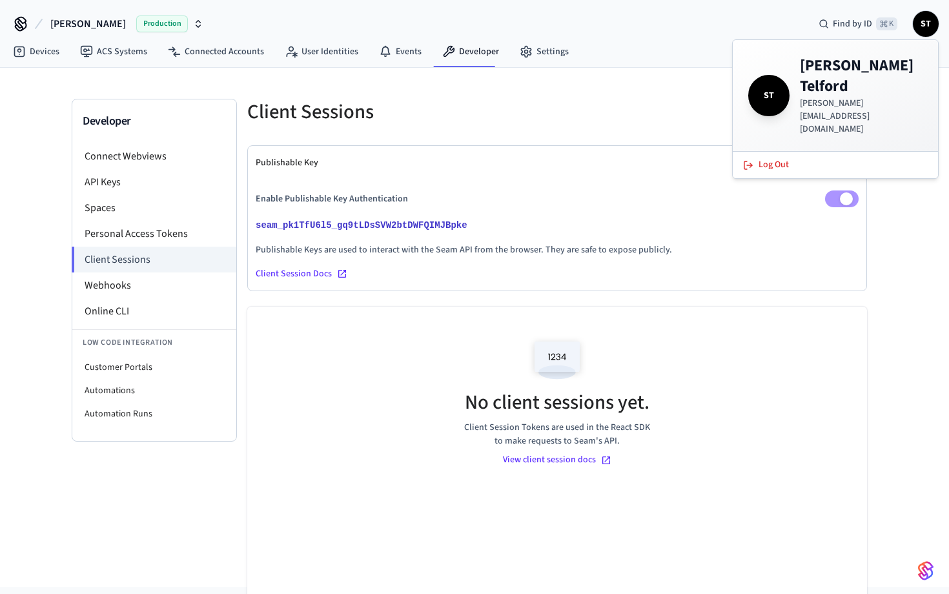
click at [576, 40] on div "Devices ACS Systems Connected Accounts User Identities Events Developer Settings" at bounding box center [474, 52] width 949 height 30
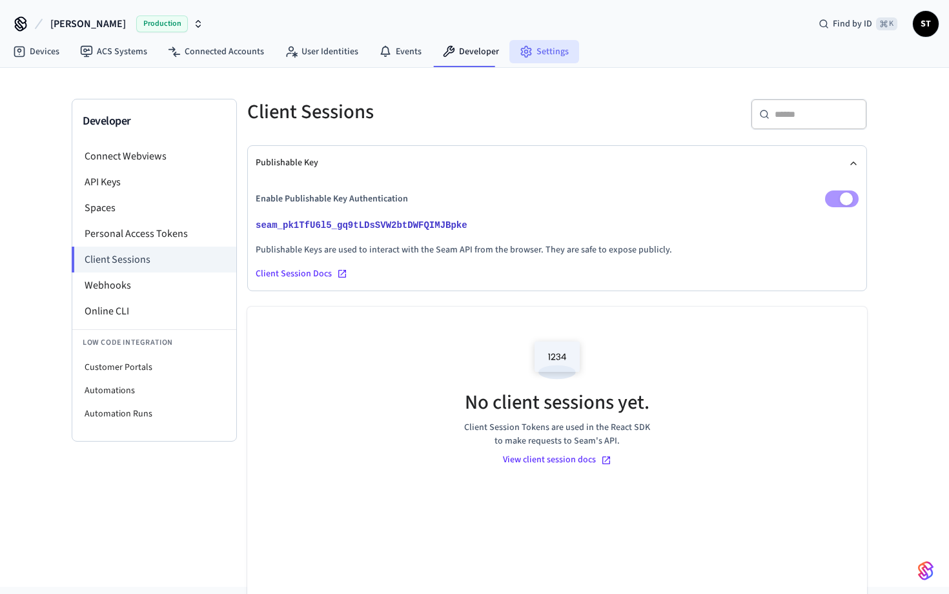
click at [548, 54] on link "Settings" at bounding box center [544, 51] width 70 height 23
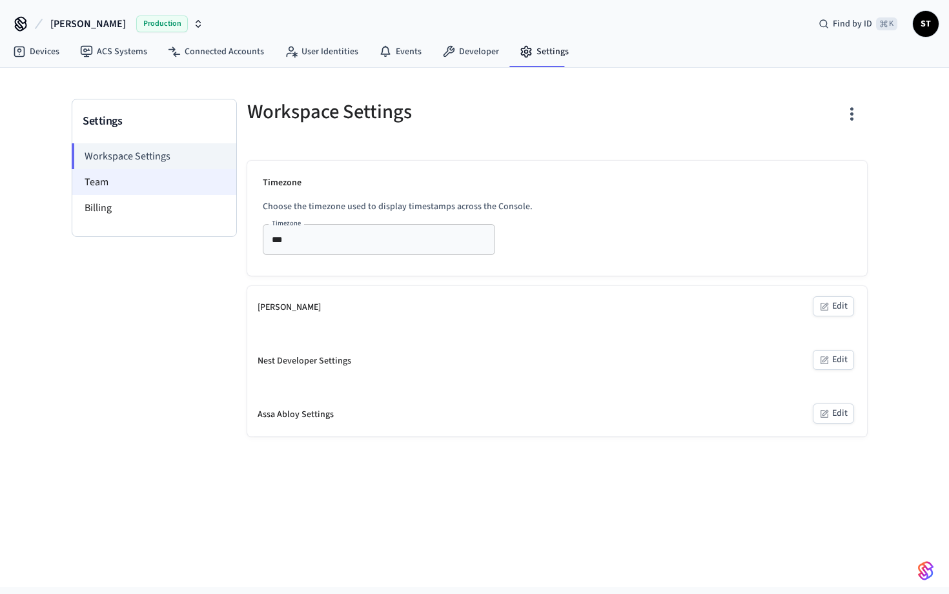
click at [180, 185] on li "Team" at bounding box center [154, 182] width 164 height 26
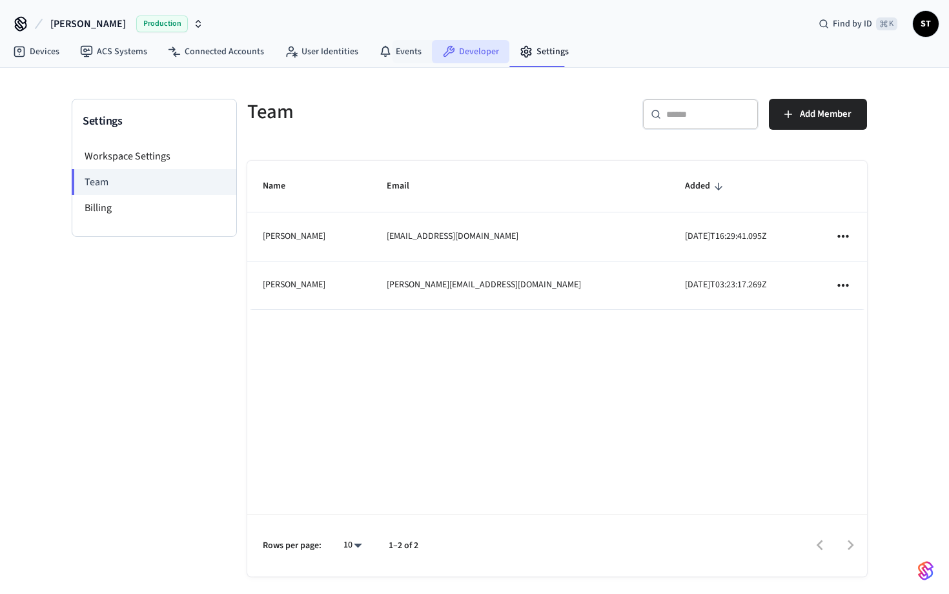
click at [473, 54] on link "Developer" at bounding box center [470, 51] width 77 height 23
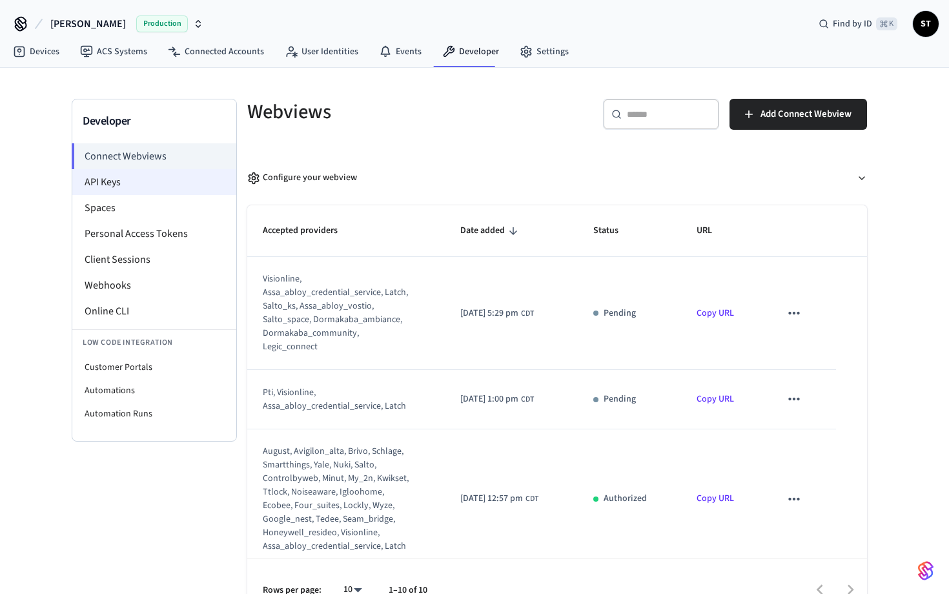
click at [157, 185] on li "API Keys" at bounding box center [154, 182] width 164 height 26
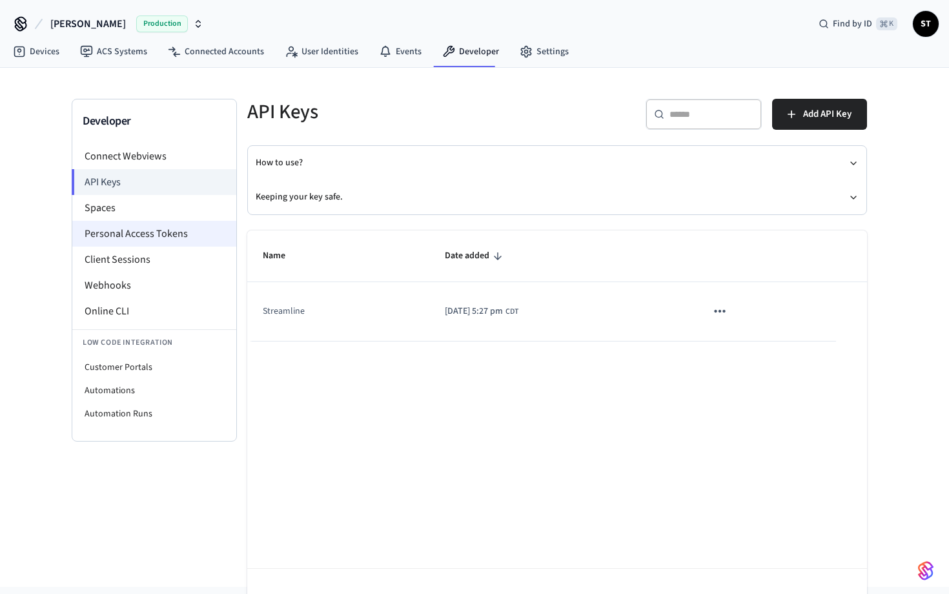
click at [154, 237] on li "Personal Access Tokens" at bounding box center [154, 234] width 164 height 26
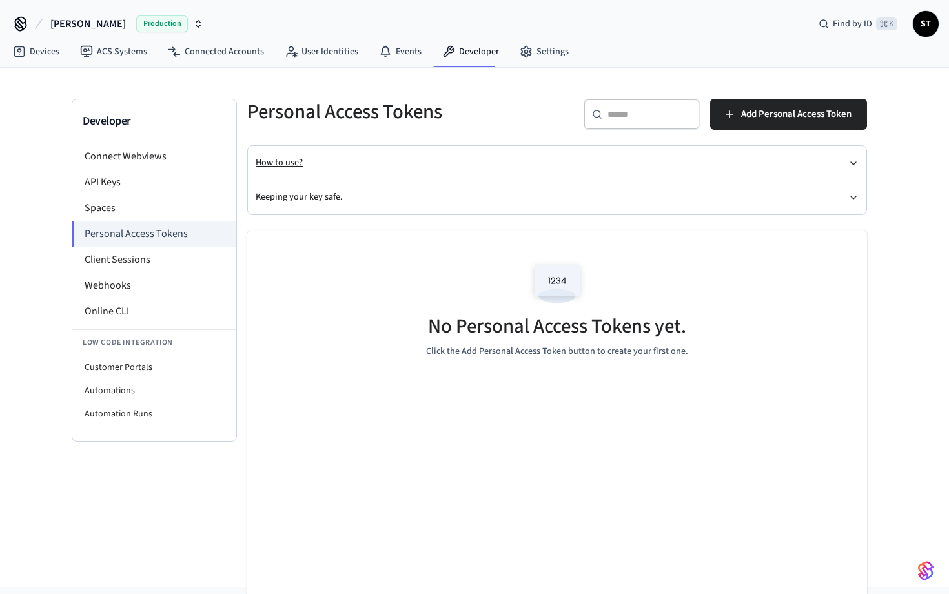
click at [300, 165] on button "How to use?" at bounding box center [557, 163] width 603 height 34
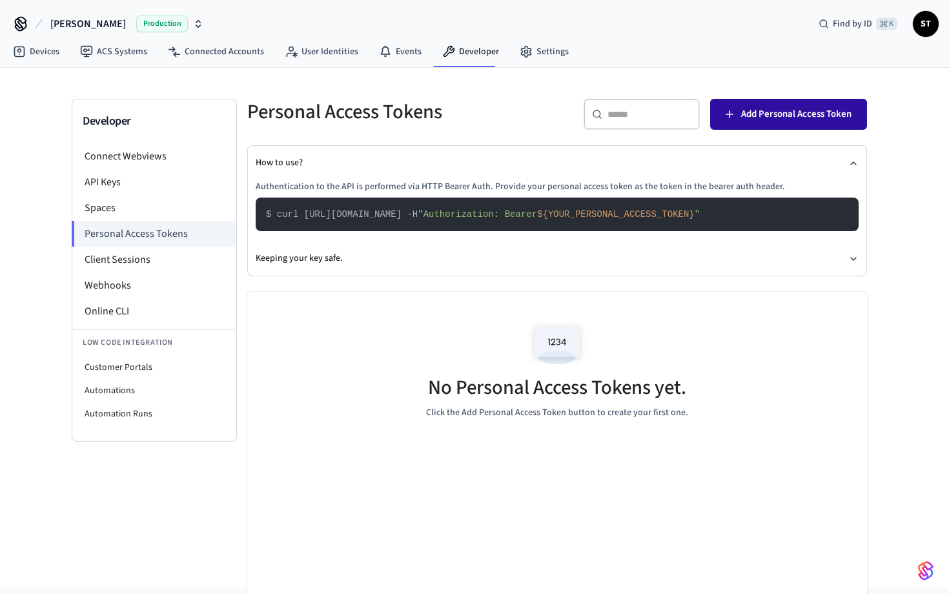
click at [801, 114] on span "Add Personal Access Token" at bounding box center [796, 114] width 110 height 17
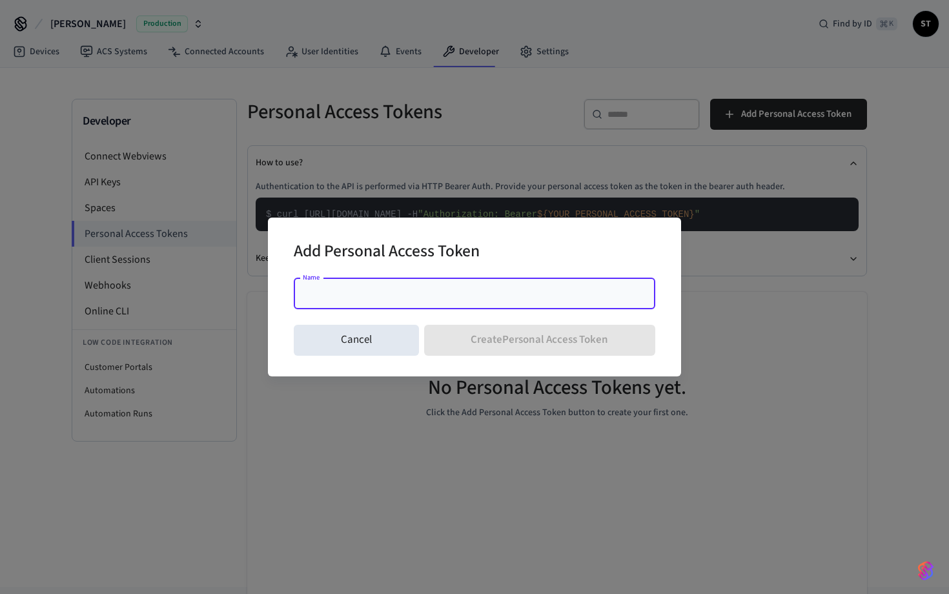
click at [389, 305] on div "Name" at bounding box center [474, 293] width 361 height 31
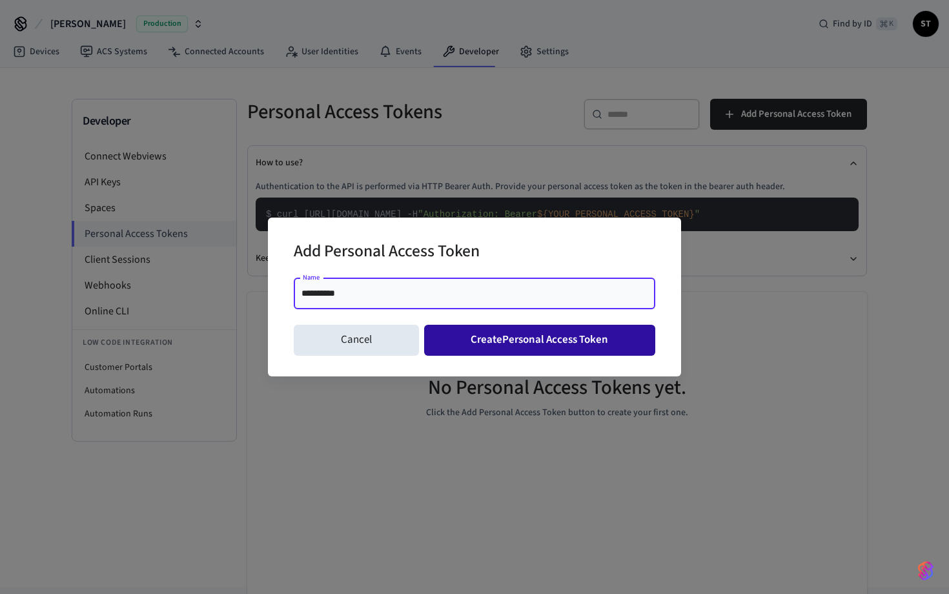
type input "**********"
click at [546, 344] on button "Create Personal Access Token" at bounding box center [540, 340] width 232 height 31
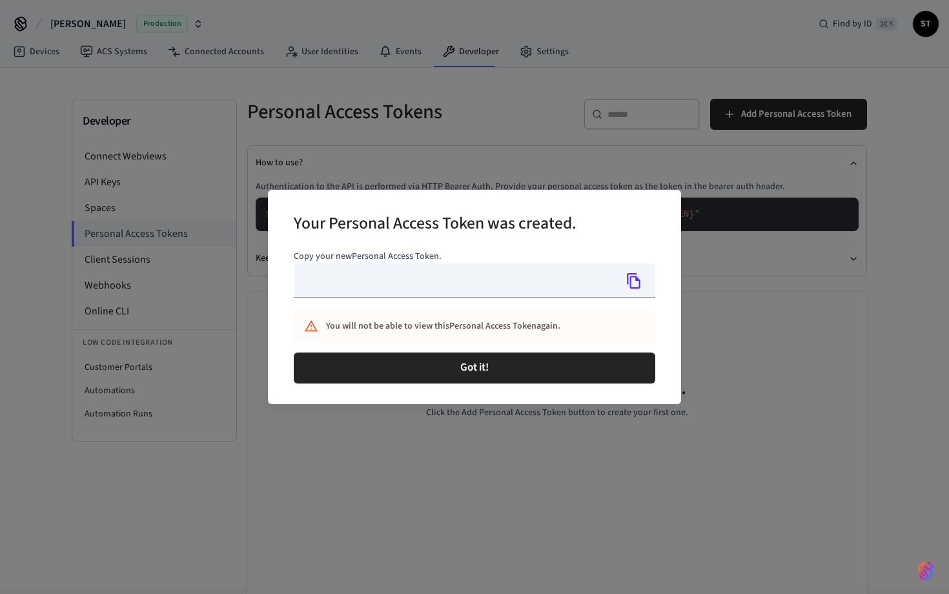
type input "**********"
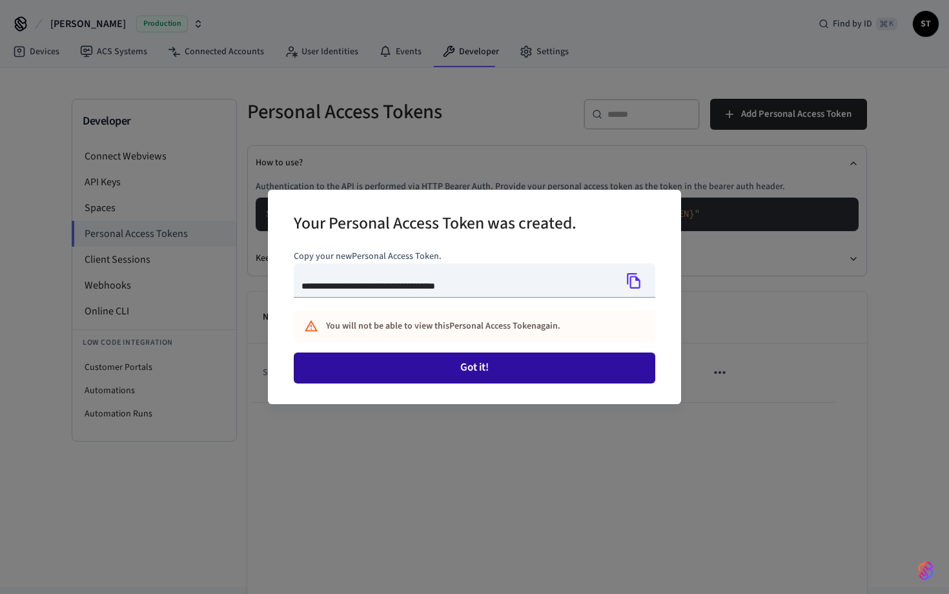
click at [478, 363] on button "Got it!" at bounding box center [474, 367] width 361 height 31
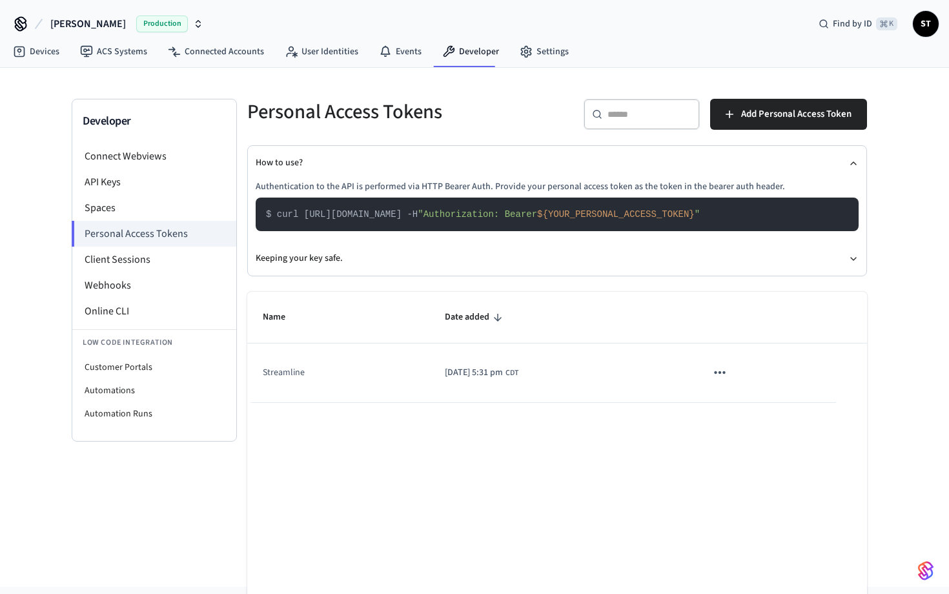
click at [728, 367] on icon "sticky table" at bounding box center [719, 372] width 17 height 17
click at [753, 452] on li "Delete" at bounding box center [761, 458] width 61 height 41
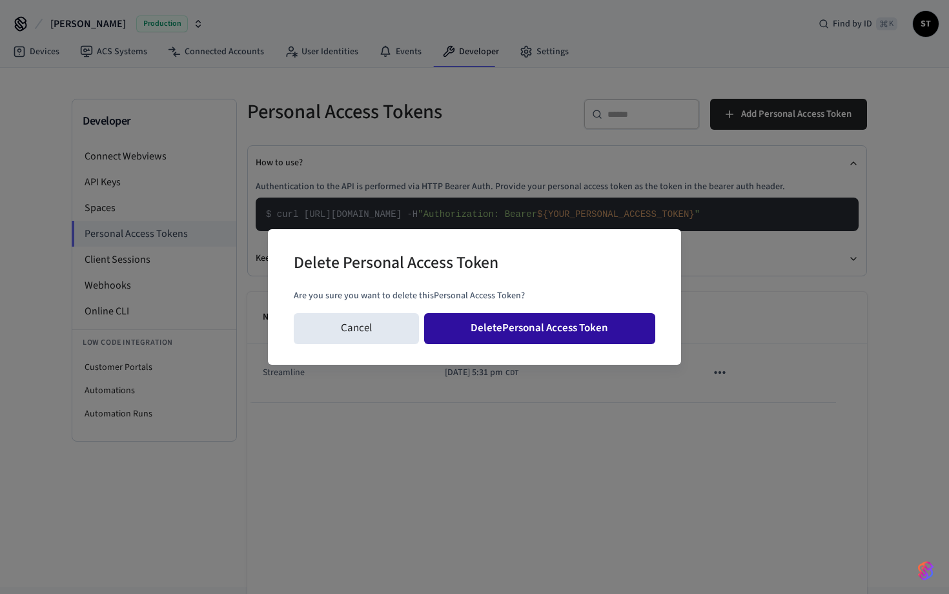
click at [611, 332] on button "Delete Personal Access Token" at bounding box center [540, 328] width 232 height 31
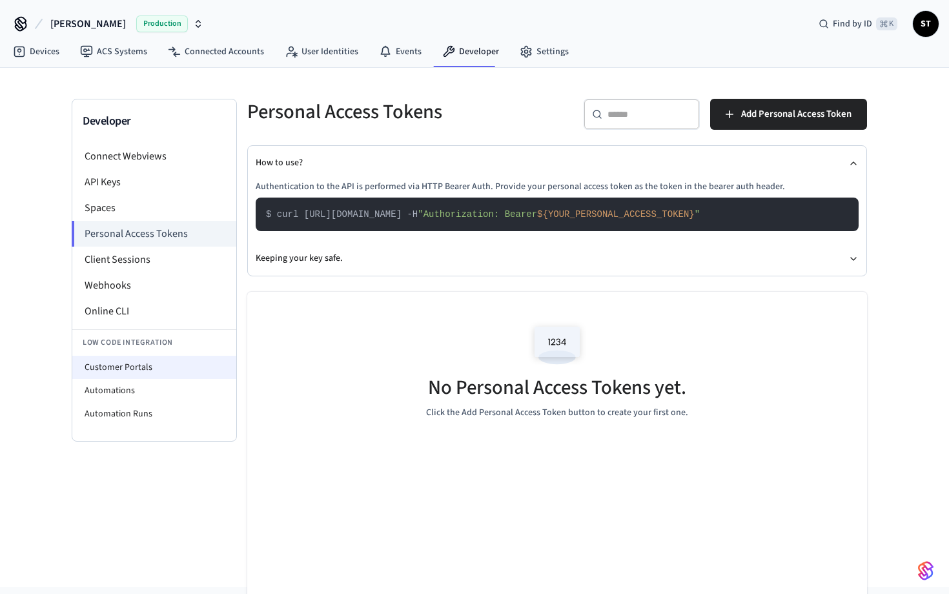
click at [131, 369] on li "Customer Portals" at bounding box center [154, 367] width 164 height 23
select select "**********"
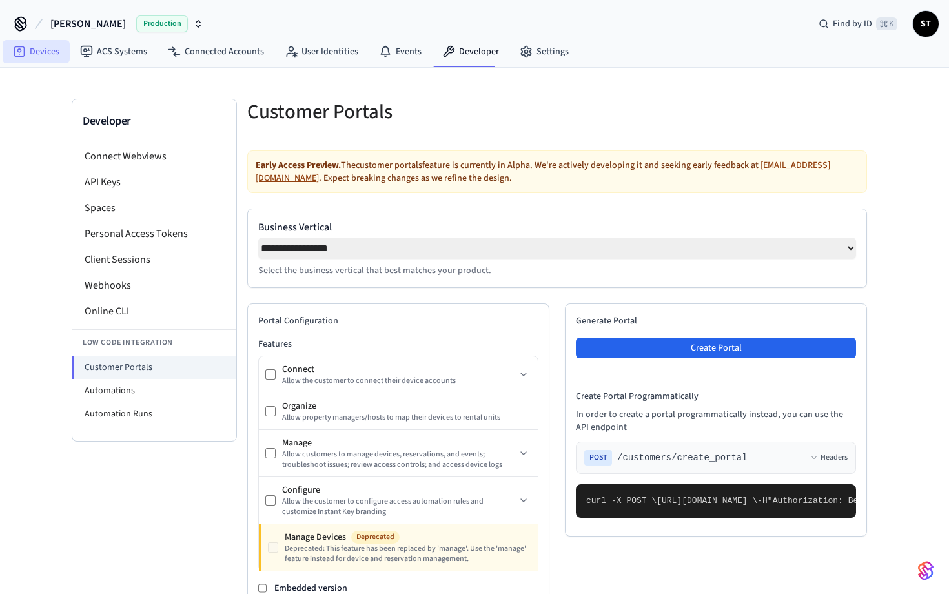
click at [45, 52] on link "Devices" at bounding box center [36, 51] width 67 height 23
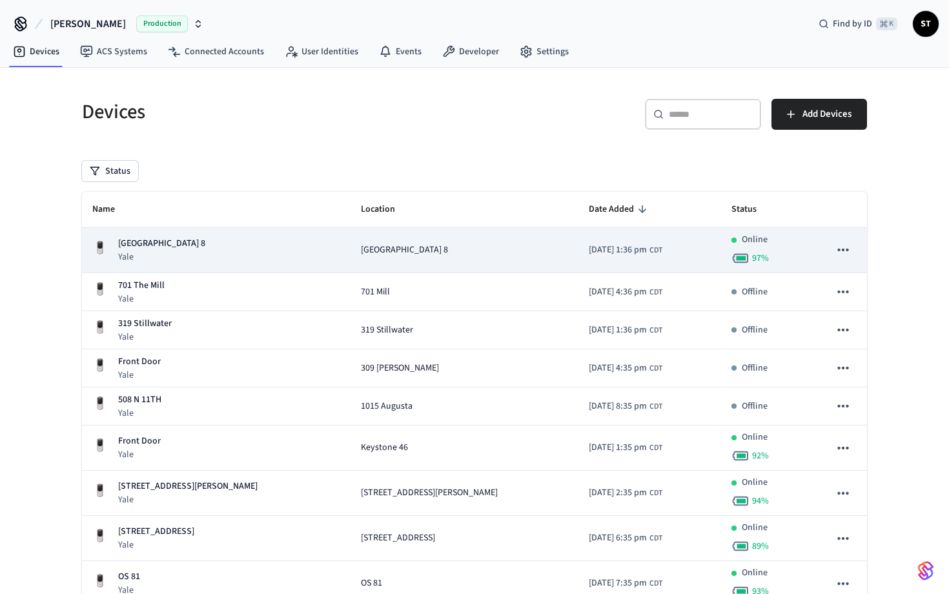
click at [840, 250] on icon "sticky table" at bounding box center [843, 249] width 17 height 17
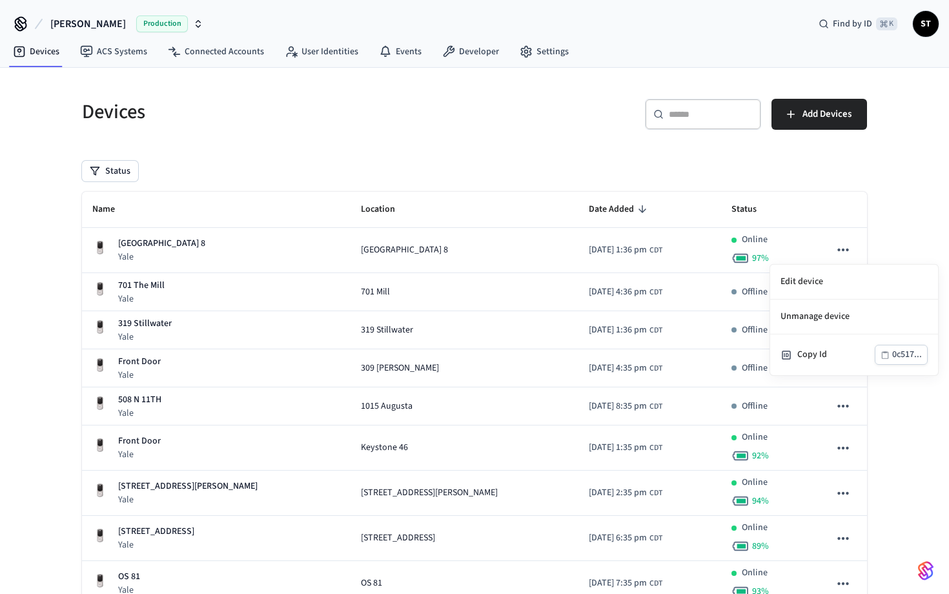
click at [649, 192] on div at bounding box center [474, 297] width 949 height 594
